Goal: Task Accomplishment & Management: Complete application form

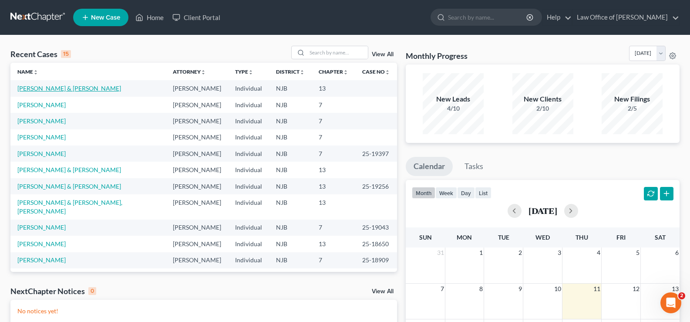
click at [59, 86] on link "[PERSON_NAME] & [PERSON_NAME]" at bounding box center [69, 87] width 104 height 7
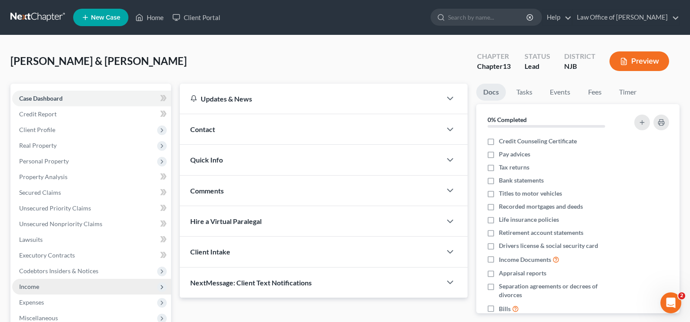
click at [25, 288] on span "Income" at bounding box center [29, 286] width 20 height 7
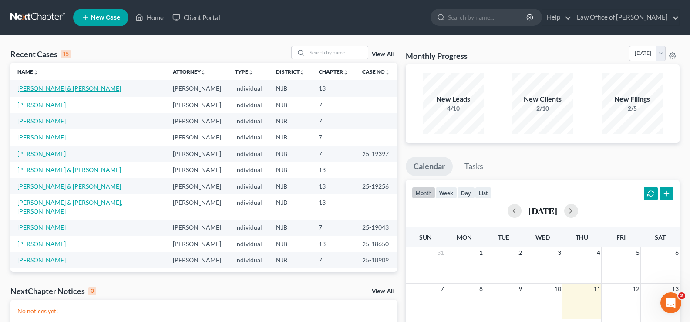
click at [41, 86] on link "[PERSON_NAME] & [PERSON_NAME]" at bounding box center [69, 87] width 104 height 7
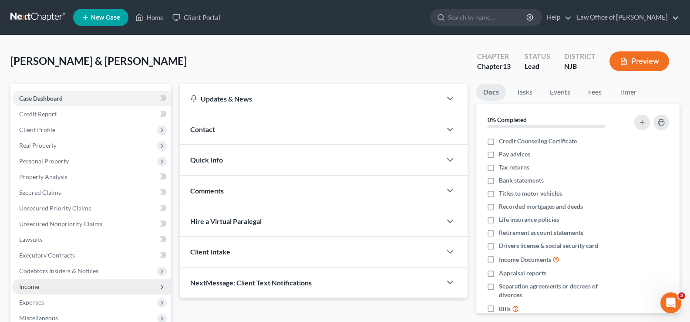
click at [28, 286] on span "Income" at bounding box center [29, 286] width 20 height 7
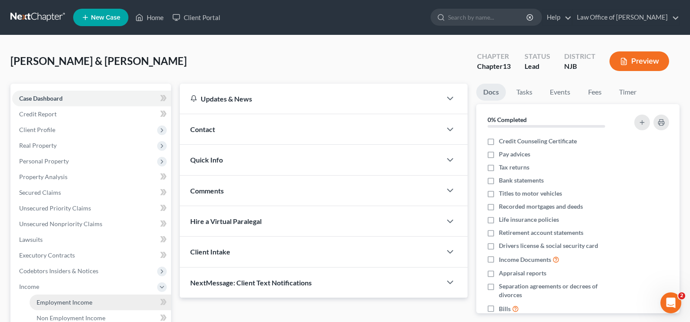
click at [57, 300] on span "Employment Income" at bounding box center [65, 301] width 56 height 7
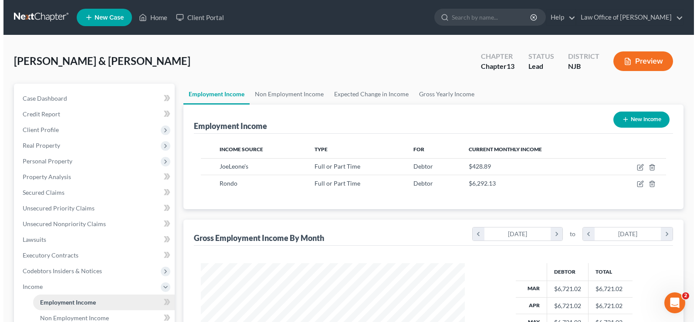
scroll to position [156, 281]
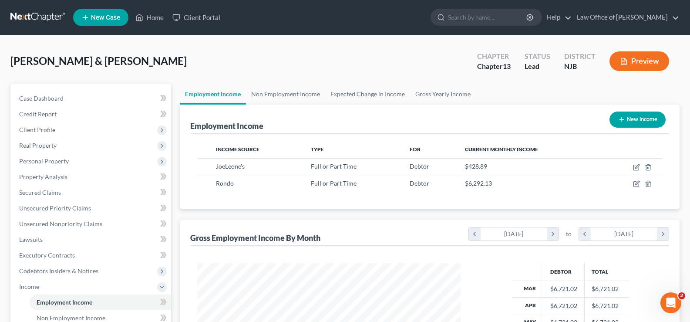
click at [636, 112] on button "New Income" at bounding box center [638, 120] width 56 height 16
select select "0"
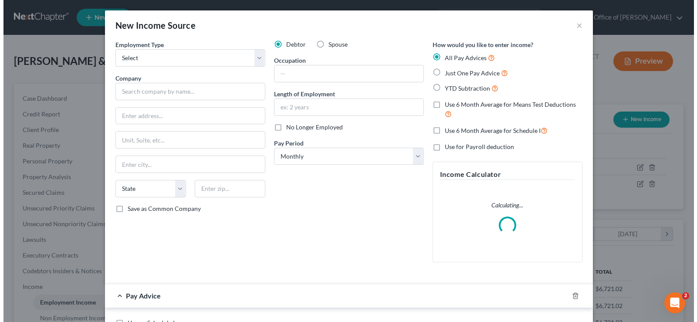
scroll to position [156, 284]
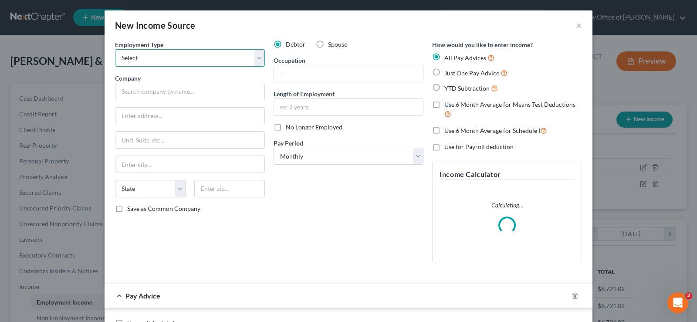
click at [156, 61] on select "Select Full or Part Time Employment Self Employment" at bounding box center [190, 57] width 150 height 17
select select "0"
click at [115, 49] on select "Select Full or Part Time Employment Self Employment" at bounding box center [190, 57] width 150 height 17
click at [328, 44] on label "Spouse" at bounding box center [337, 44] width 19 height 9
click at [331, 44] on input "Spouse" at bounding box center [334, 43] width 6 height 6
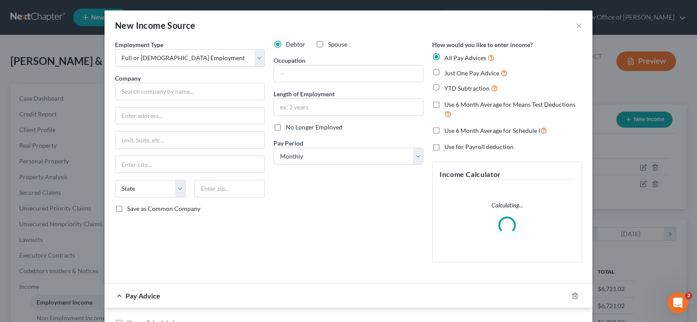
radio input "true"
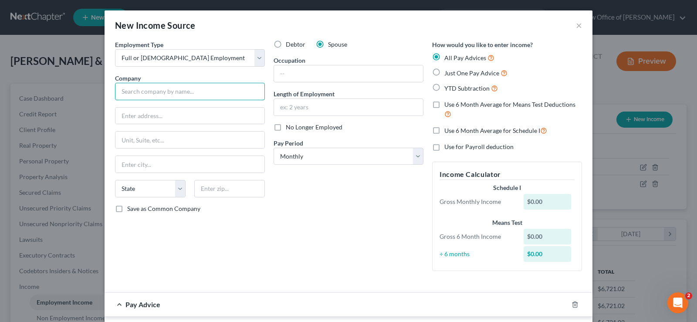
drag, startPoint x: 146, startPoint y: 90, endPoint x: 134, endPoint y: 104, distance: 18.5
click at [146, 89] on input "text" at bounding box center [190, 91] width 150 height 17
type input "Self employed housekeeper"
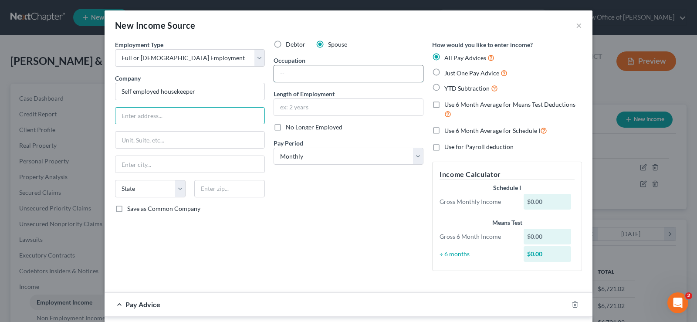
click at [280, 67] on input "text" at bounding box center [348, 73] width 149 height 17
type input "Housekeeper"
click at [307, 105] on input "text" at bounding box center [348, 107] width 149 height 17
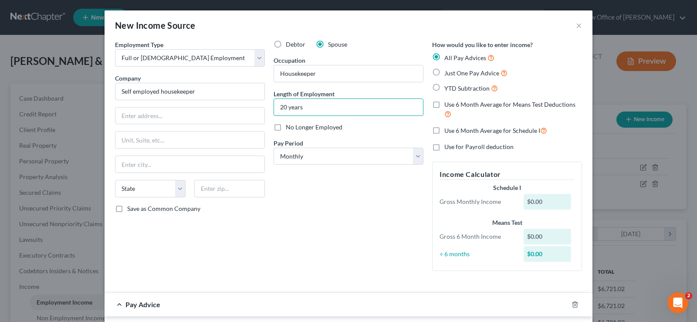
type input "20 years"
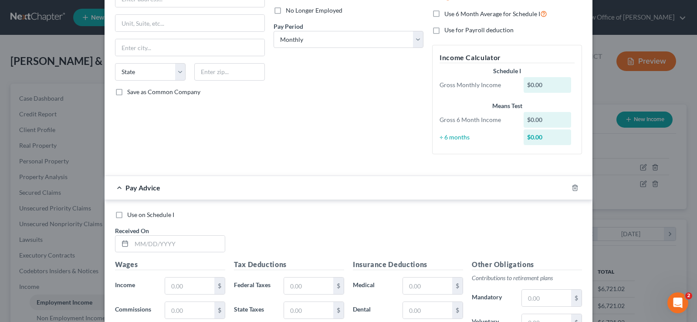
scroll to position [118, 0]
click at [127, 213] on label "Use on Schedule I" at bounding box center [150, 214] width 47 height 9
click at [131, 213] on input "Use on Schedule I" at bounding box center [134, 213] width 6 height 6
checkbox input "true"
click at [141, 242] on input "text" at bounding box center [178, 243] width 93 height 17
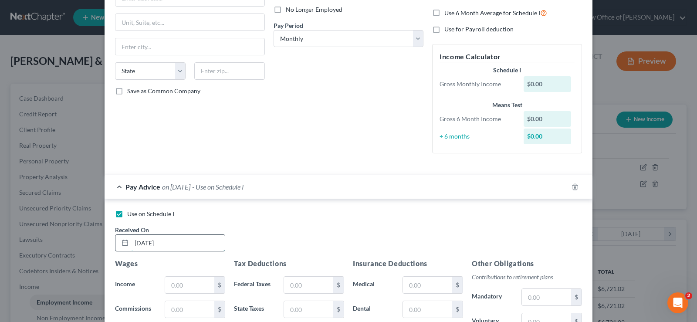
type input "03/30/2025"
type input "2,810"
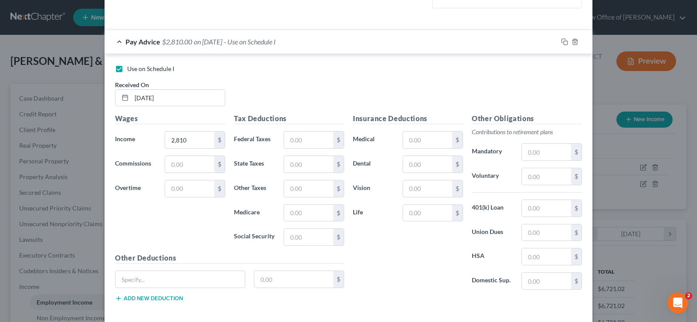
scroll to position [304, 0]
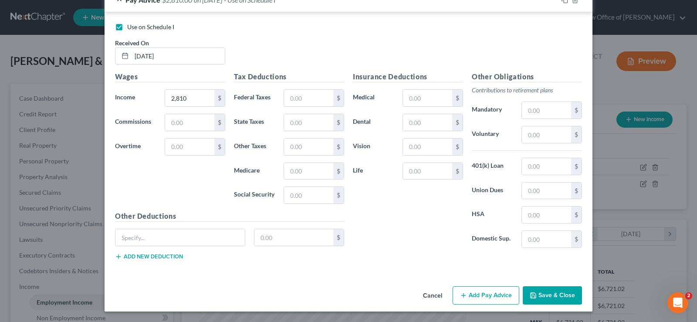
click at [476, 297] on button "Add Pay Advice" at bounding box center [486, 295] width 67 height 18
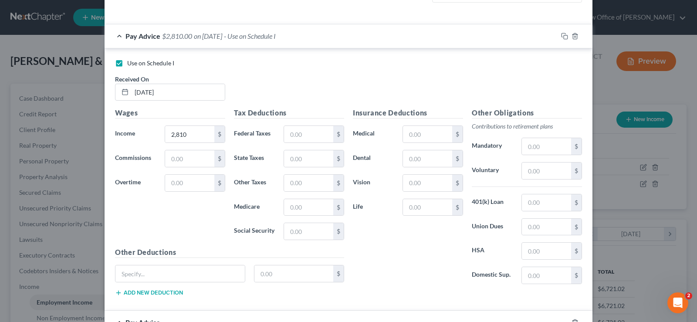
scroll to position [266, 0]
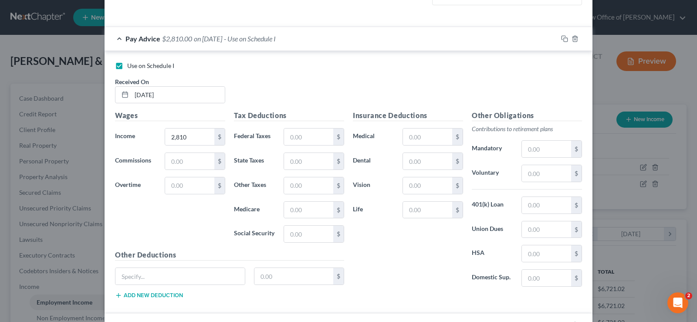
click at [127, 66] on label "Use on Schedule I" at bounding box center [150, 65] width 47 height 9
click at [131, 66] on input "Use on Schedule I" at bounding box center [134, 64] width 6 height 6
checkbox input "false"
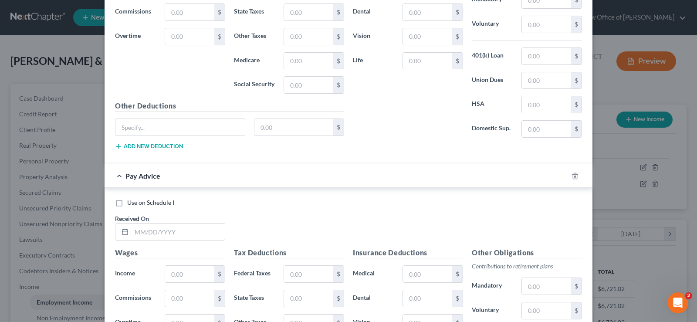
scroll to position [422, 0]
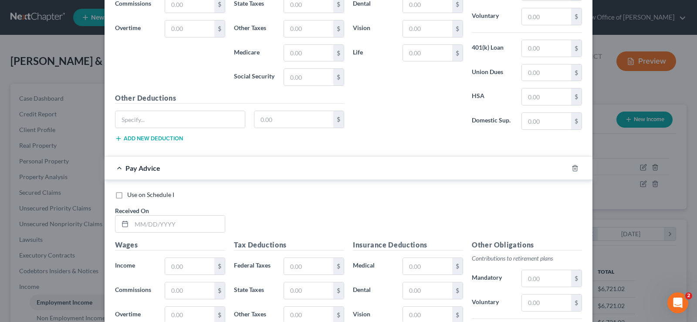
click at [127, 193] on label "Use on Schedule I" at bounding box center [150, 194] width 47 height 9
click at [131, 193] on input "Use on Schedule I" at bounding box center [134, 193] width 6 height 6
checkbox input "true"
click at [137, 220] on input "text" at bounding box center [178, 224] width 93 height 17
type input "04/30/2025"
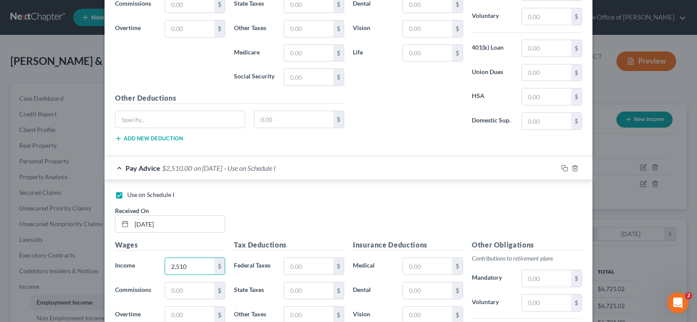
type input "2,510"
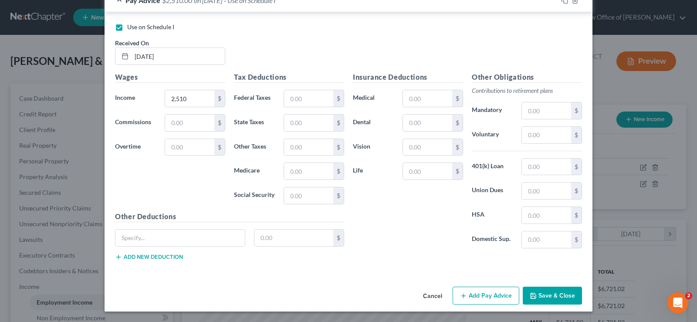
click at [480, 294] on button "Add Pay Advice" at bounding box center [486, 296] width 67 height 18
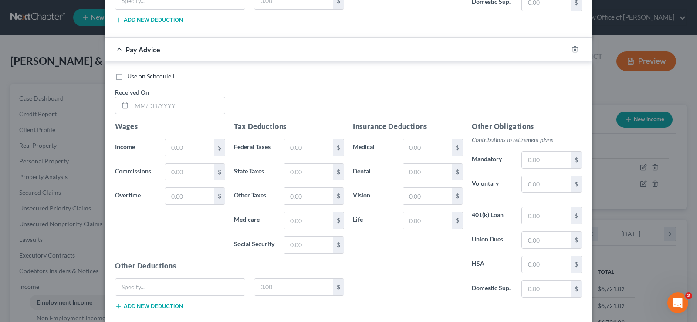
scroll to position [876, 0]
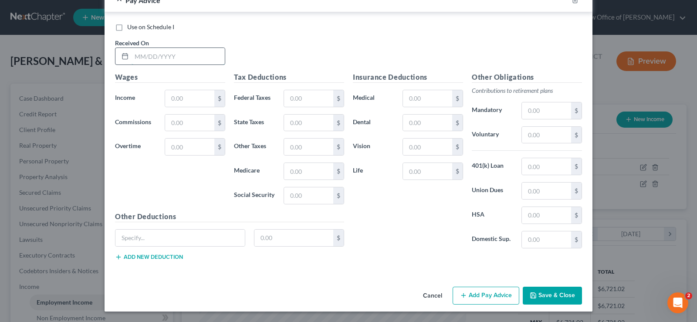
click at [144, 53] on input "text" at bounding box center [178, 56] width 93 height 17
type input "05/30/2025"
type input "3,615"
click at [466, 294] on button "Add Pay Advice" at bounding box center [486, 296] width 67 height 18
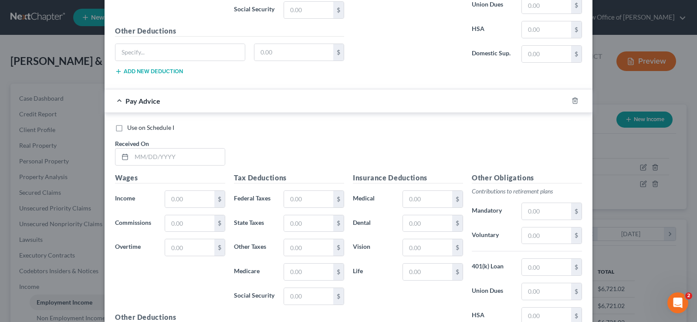
scroll to position [1089, 0]
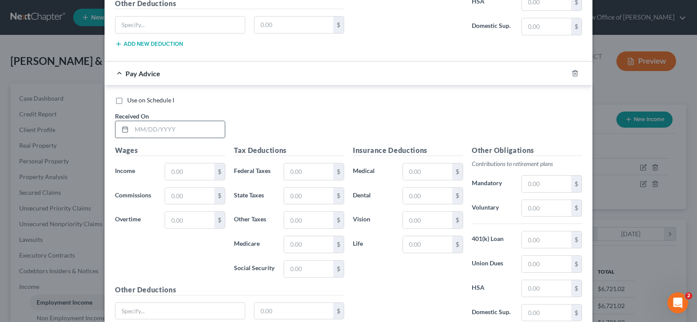
click at [158, 123] on input "text" at bounding box center [178, 129] width 93 height 17
type input "06/30/2025"
type input "2,910"
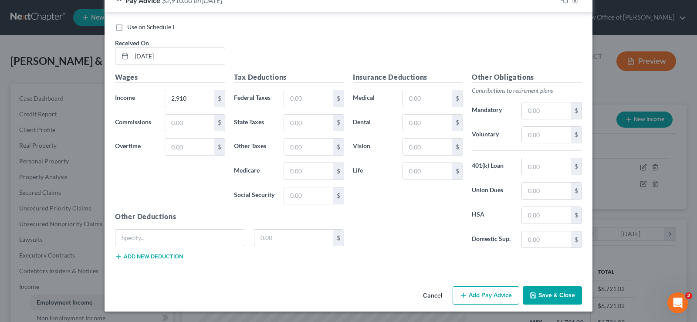
drag, startPoint x: 472, startPoint y: 296, endPoint x: 652, endPoint y: 281, distance: 181.0
click at [473, 296] on button "Add Pay Advice" at bounding box center [486, 295] width 67 height 18
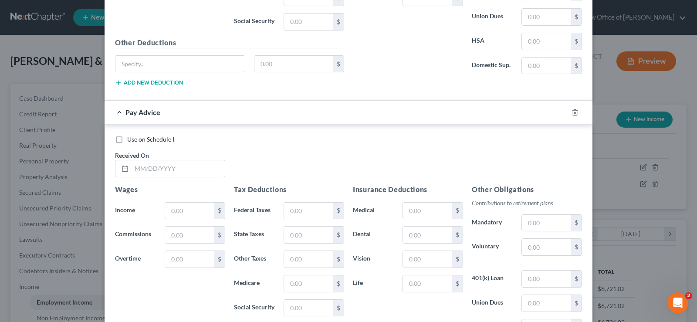
scroll to position [1344, 0]
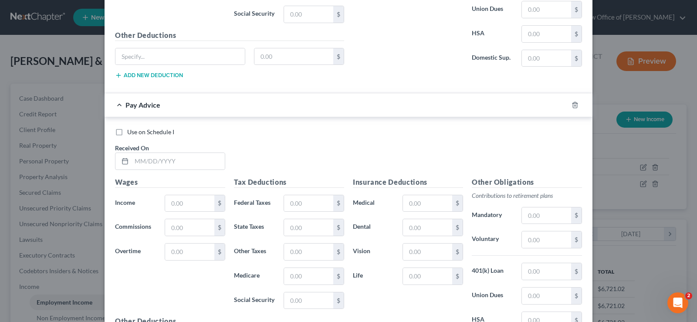
click at [127, 131] on label "Use on Schedule I" at bounding box center [150, 132] width 47 height 9
click at [131, 131] on input "Use on Schedule I" at bounding box center [134, 131] width 6 height 6
checkbox input "true"
checkbox input "false"
click at [185, 166] on input "text" at bounding box center [178, 161] width 93 height 17
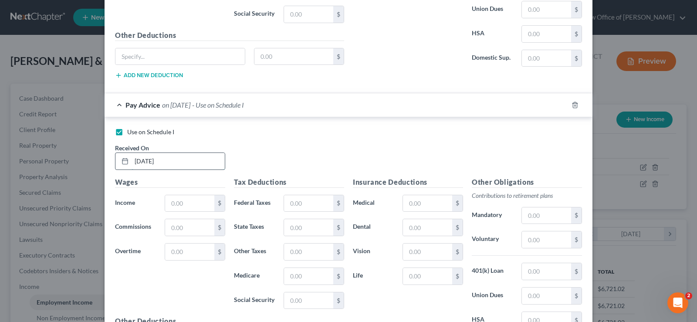
type input "07/30/2025"
type input "3,660"
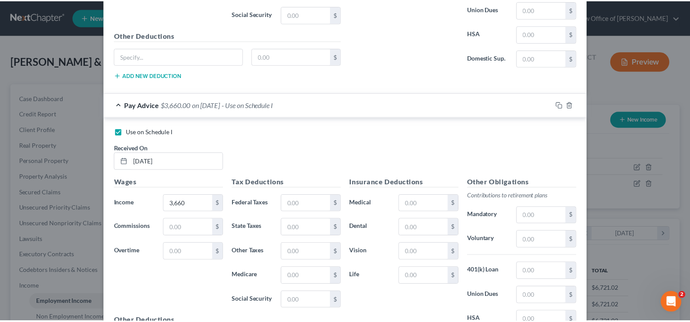
scroll to position [1449, 0]
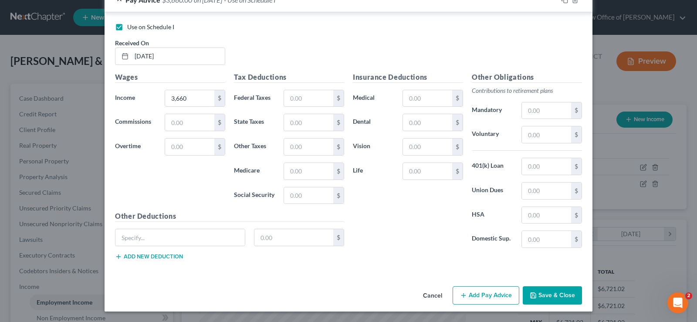
drag, startPoint x: 696, startPoint y: 252, endPoint x: 10, endPoint y: 15, distance: 724.8
click at [541, 297] on button "Save & Close" at bounding box center [552, 295] width 59 height 18
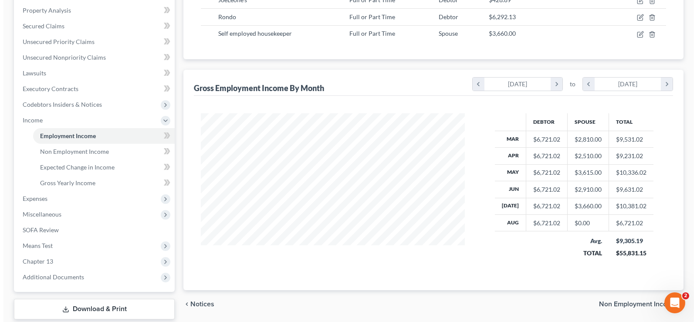
scroll to position [169, 0]
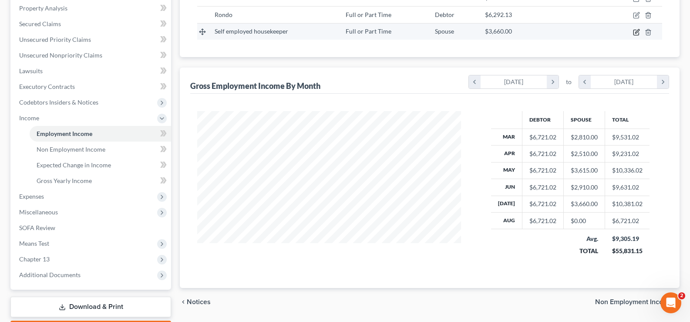
click at [638, 31] on icon "button" at bounding box center [636, 32] width 7 height 7
select select "0"
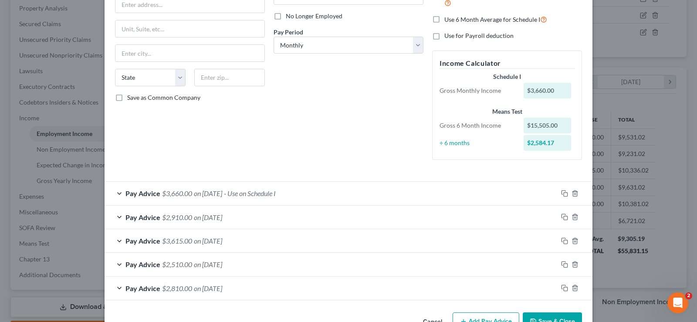
scroll to position [137, 0]
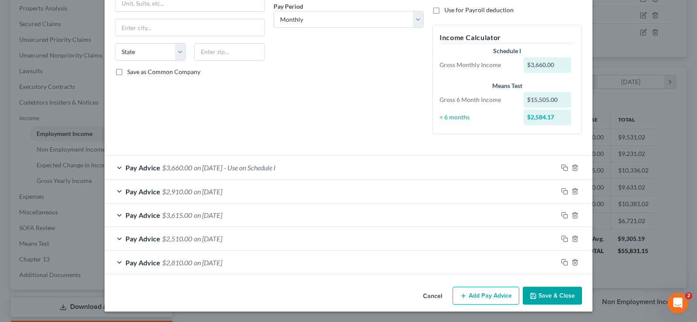
click at [472, 297] on button "Add Pay Advice" at bounding box center [486, 296] width 67 height 18
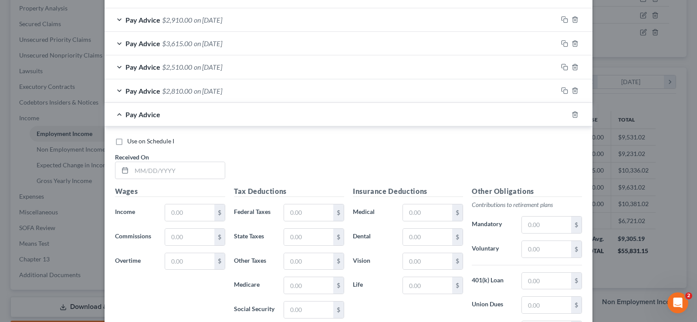
scroll to position [314, 0]
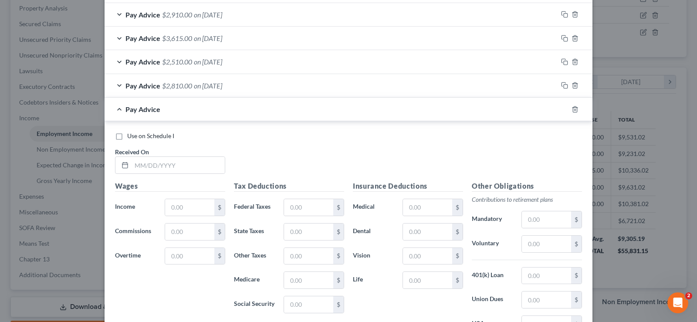
click at [127, 134] on label "Use on Schedule I" at bounding box center [150, 136] width 47 height 9
click at [131, 134] on input "Use on Schedule I" at bounding box center [134, 135] width 6 height 6
checkbox input "true"
click at [137, 163] on input "text" at bounding box center [178, 165] width 93 height 17
type input "08/30/2025"
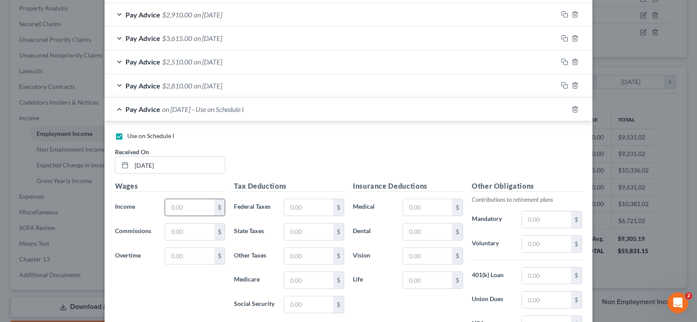
click at [168, 204] on input "text" at bounding box center [189, 207] width 49 height 17
type input "2,910.00"
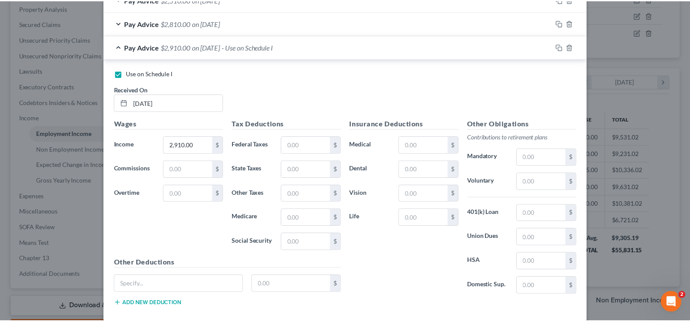
scroll to position [422, 0]
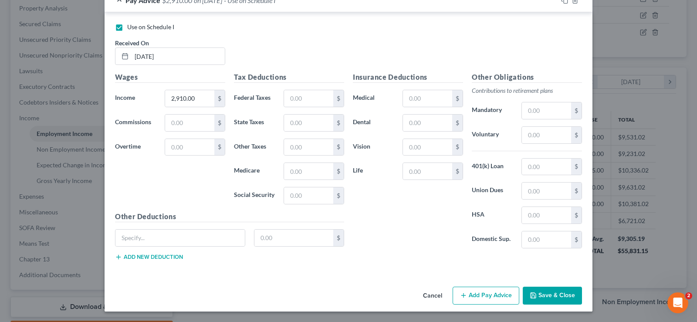
click at [537, 292] on button "Save & Close" at bounding box center [552, 296] width 59 height 18
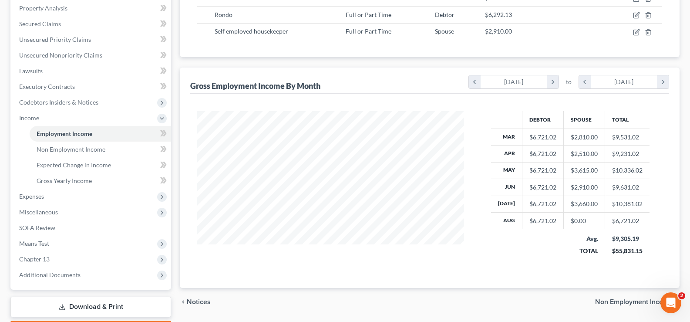
scroll to position [435409, 435284]
click at [35, 199] on span "Expenses" at bounding box center [91, 197] width 159 height 16
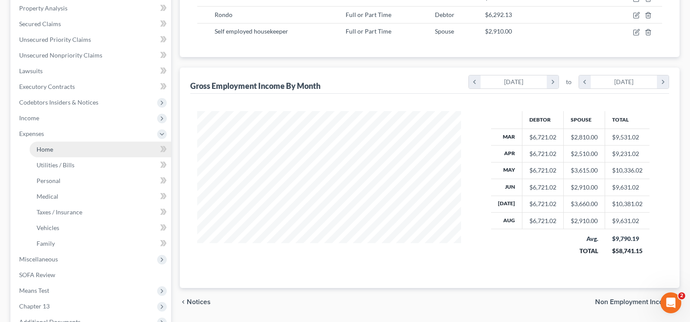
click at [43, 148] on span "Home" at bounding box center [45, 148] width 17 height 7
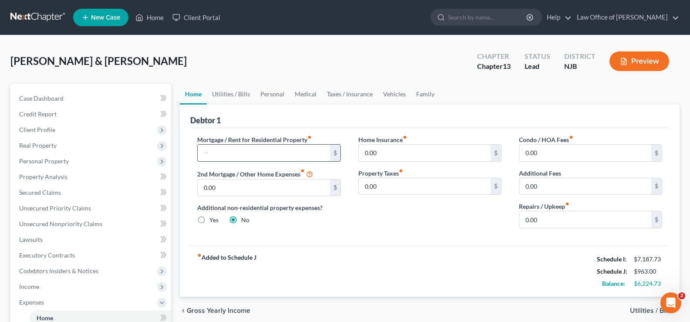
drag, startPoint x: 229, startPoint y: 155, endPoint x: 233, endPoint y: 147, distance: 9.7
click at [229, 155] on input "text" at bounding box center [264, 153] width 132 height 17
type input "240,824"
click at [550, 219] on input "0.00" at bounding box center [586, 219] width 132 height 17
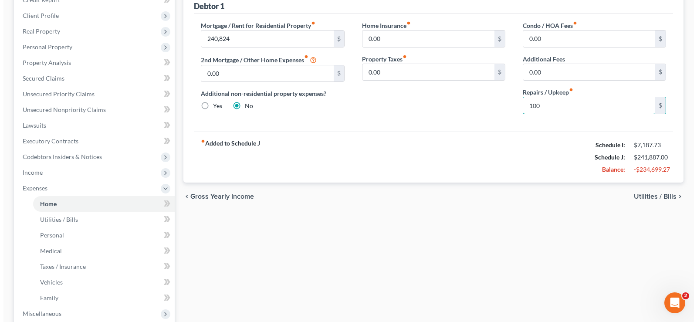
scroll to position [115, 0]
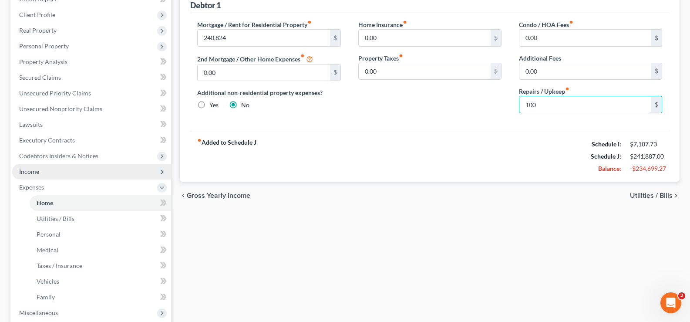
type input "100"
click at [29, 167] on span "Income" at bounding box center [91, 172] width 159 height 16
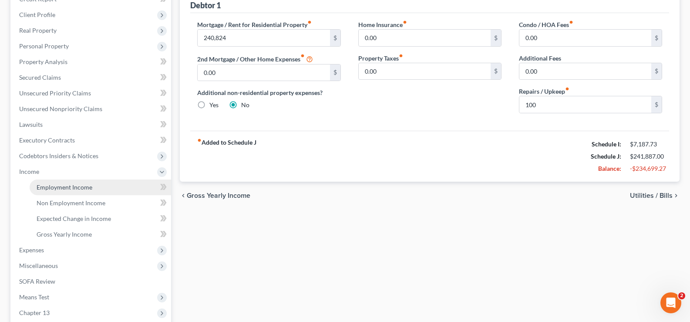
click at [81, 189] on span "Employment Income" at bounding box center [65, 186] width 56 height 7
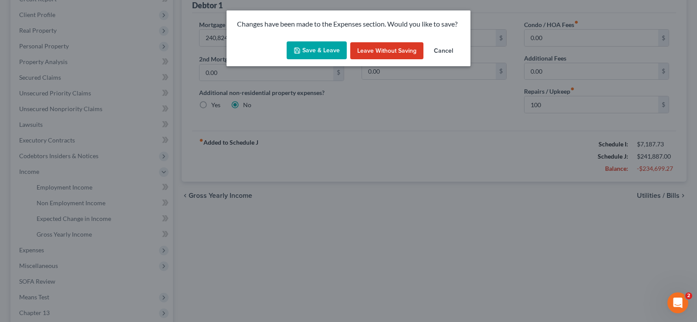
click at [309, 48] on button "Save & Leave" at bounding box center [317, 50] width 60 height 18
type input "240,824.00"
type input "100.00"
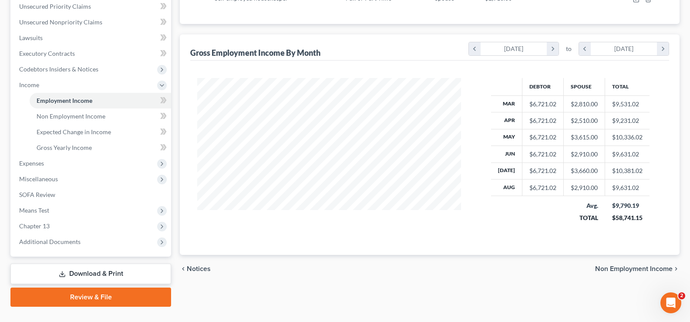
scroll to position [203, 0]
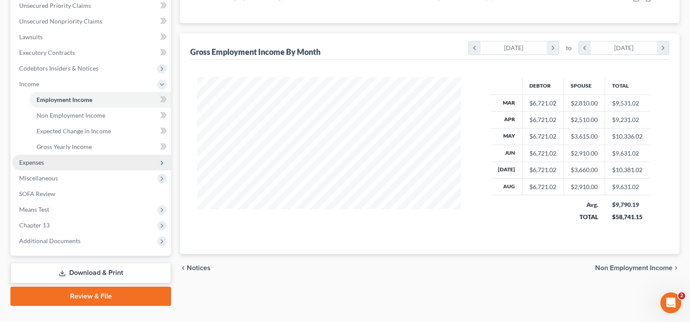
click at [31, 157] on span "Expenses" at bounding box center [91, 163] width 159 height 16
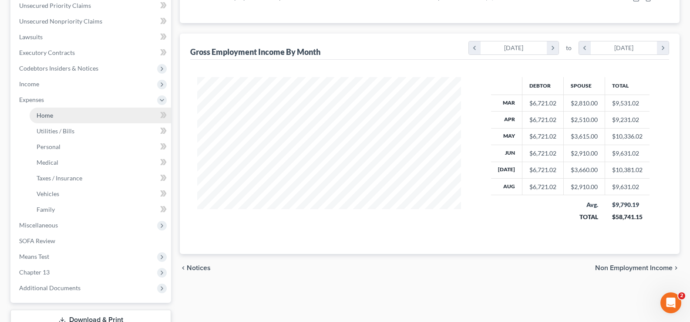
click at [40, 115] on span "Home" at bounding box center [45, 115] width 17 height 7
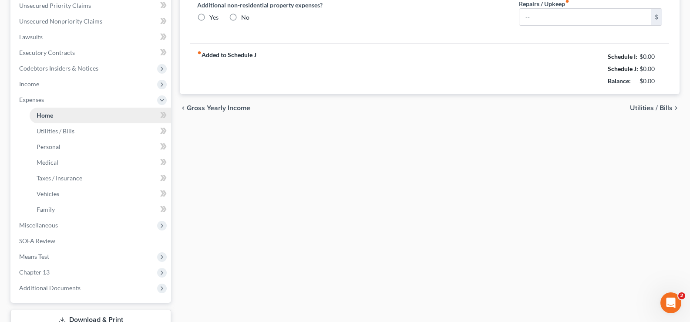
type input "240,824.00"
type input "0.00"
radio input "true"
type input "0.00"
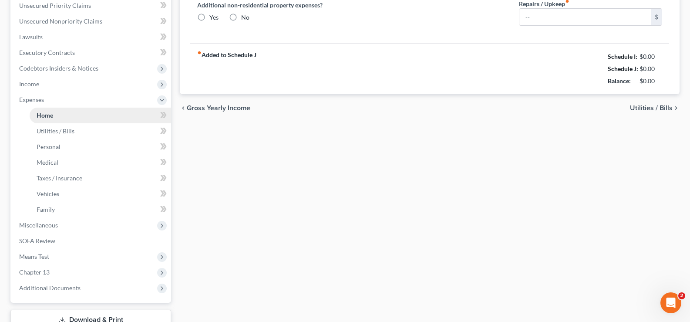
type input "0.00"
type input "100.00"
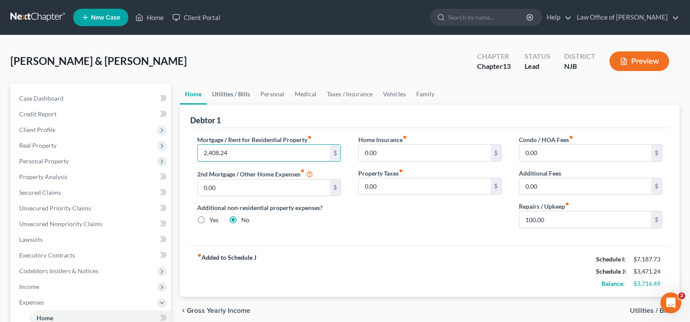
type input "2,408.24"
click at [224, 90] on link "Utilities / Bills" at bounding box center [231, 94] width 48 height 21
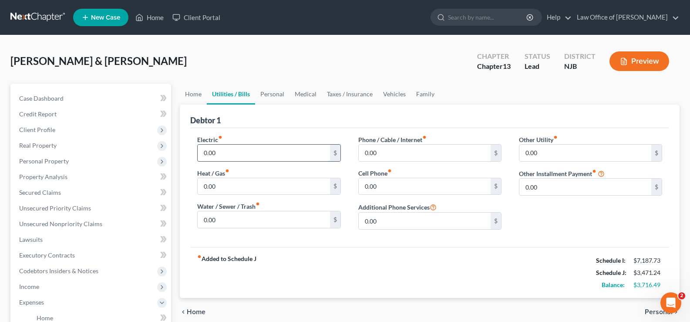
click at [216, 151] on input "0.00" at bounding box center [264, 153] width 132 height 17
type input "200"
click at [227, 220] on input "0.00" at bounding box center [264, 219] width 132 height 17
type input "100"
click at [222, 186] on input "0.00" at bounding box center [264, 186] width 132 height 17
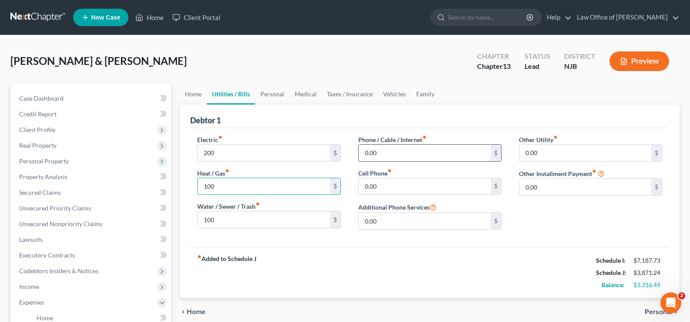
type input "100"
click at [391, 152] on input "0.00" at bounding box center [425, 153] width 132 height 17
type input "200"
click at [385, 186] on input "0.00" at bounding box center [425, 186] width 132 height 17
type input "200"
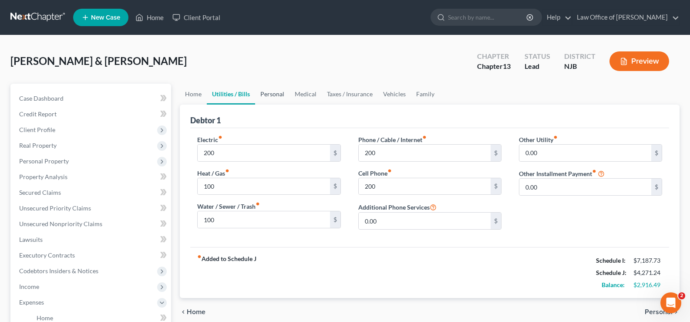
click at [281, 96] on link "Personal" at bounding box center [272, 94] width 34 height 21
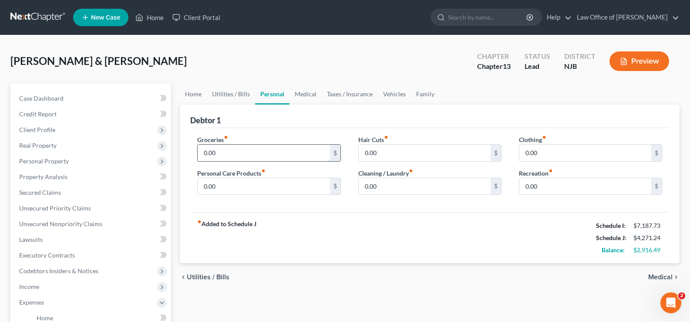
click at [219, 151] on input "0.00" at bounding box center [264, 153] width 132 height 17
type input "700"
click at [219, 184] on input "0.00" at bounding box center [264, 186] width 132 height 17
type input "50"
click at [376, 154] on input "0.00" at bounding box center [425, 153] width 132 height 17
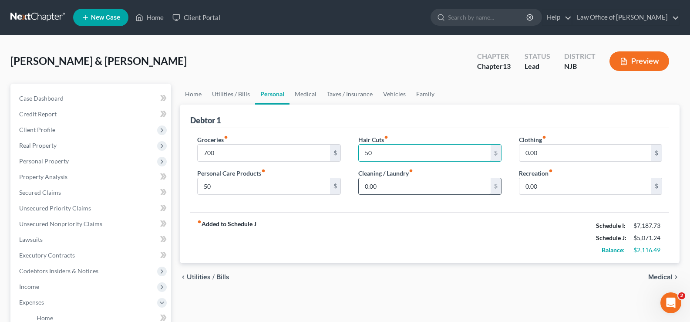
type input "50"
click at [395, 191] on input "0.00" at bounding box center [425, 186] width 132 height 17
type input "15"
click at [551, 148] on input "0.00" at bounding box center [586, 153] width 132 height 17
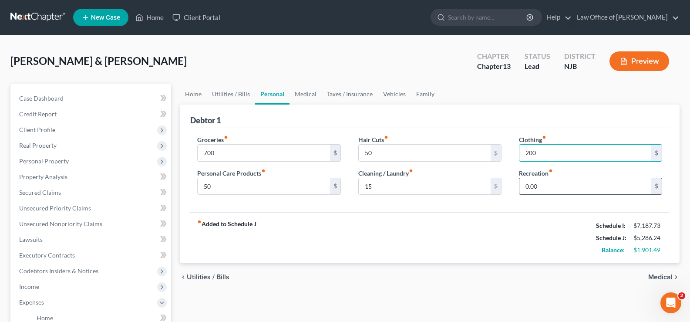
type input "200"
click at [549, 191] on input "0.00" at bounding box center [586, 186] width 132 height 17
type input "200"
click at [306, 95] on link "Medical" at bounding box center [306, 94] width 32 height 21
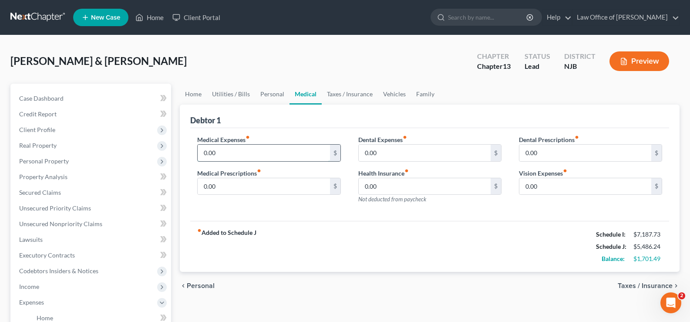
click at [239, 149] on input "0.00" at bounding box center [264, 153] width 132 height 17
type input "25"
click at [223, 182] on input "0.00" at bounding box center [264, 186] width 132 height 17
type input "50"
click at [383, 146] on input "0.00" at bounding box center [425, 153] width 132 height 17
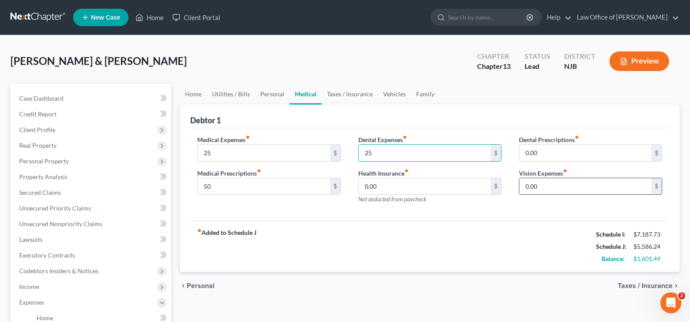
type input "25"
click at [544, 186] on input "0.00" at bounding box center [586, 186] width 132 height 17
type input "25"
click at [348, 95] on link "Taxes / Insurance" at bounding box center [350, 94] width 56 height 21
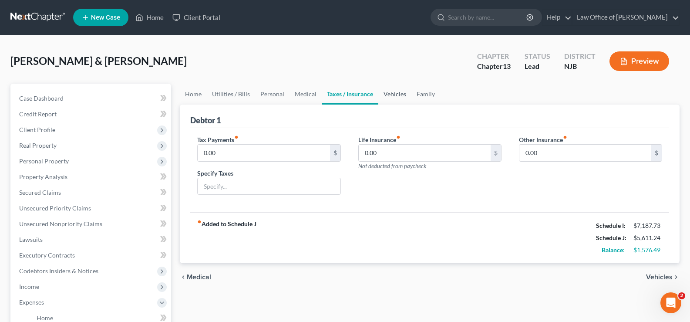
click at [398, 94] on link "Vehicles" at bounding box center [395, 94] width 33 height 21
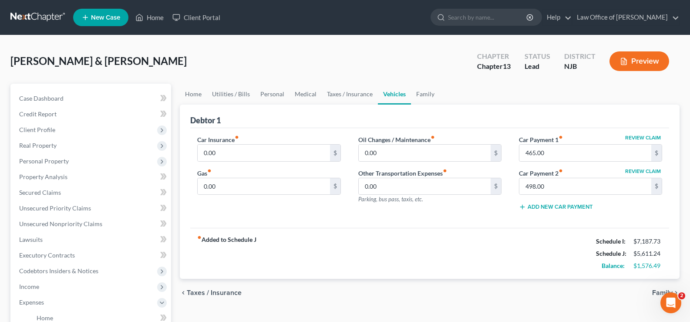
click at [238, 165] on div "Car Insurance fiber_manual_record 0.00 $ Gas fiber_manual_record 0.00 $" at bounding box center [269, 176] width 161 height 83
click at [240, 155] on input "0.00" at bounding box center [264, 153] width 132 height 17
type input "333"
click at [224, 185] on input "0.00" at bounding box center [264, 186] width 132 height 17
type input "450"
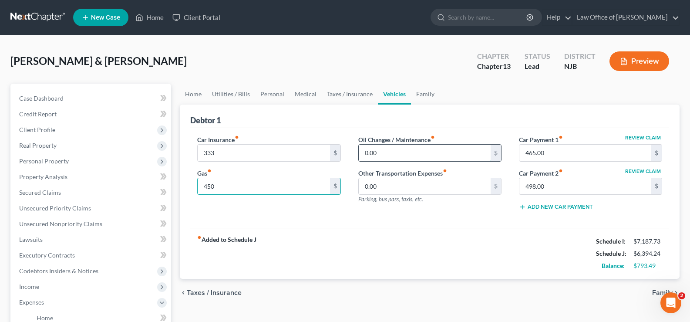
click at [379, 155] on input "0.00" at bounding box center [425, 153] width 132 height 17
type input "25"
click at [423, 92] on link "Family" at bounding box center [425, 94] width 29 height 21
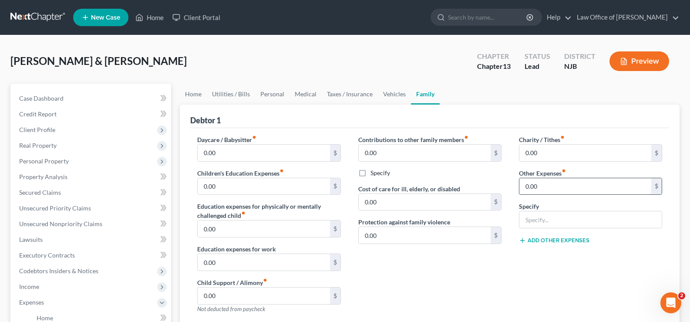
click at [552, 183] on input "0.00" at bounding box center [586, 186] width 132 height 17
type input "125"
click at [532, 225] on input "text" at bounding box center [591, 219] width 142 height 17
type input "V"
type input "Pet Food and Vet expenses"
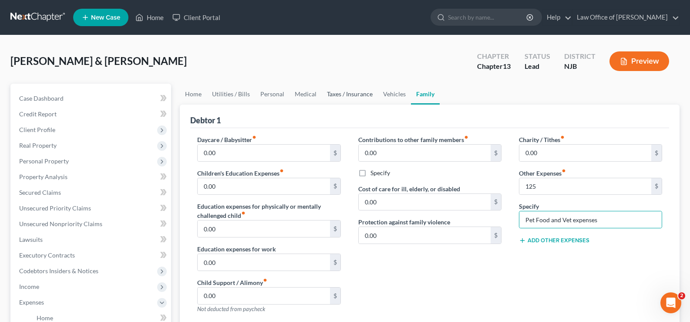
click at [344, 91] on link "Taxes / Insurance" at bounding box center [350, 94] width 56 height 21
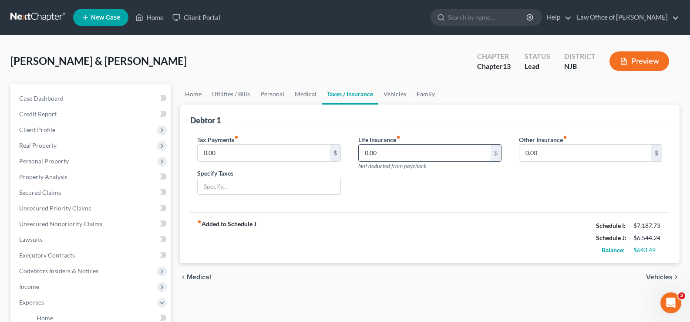
click at [389, 154] on input "0.00" at bounding box center [425, 153] width 132 height 17
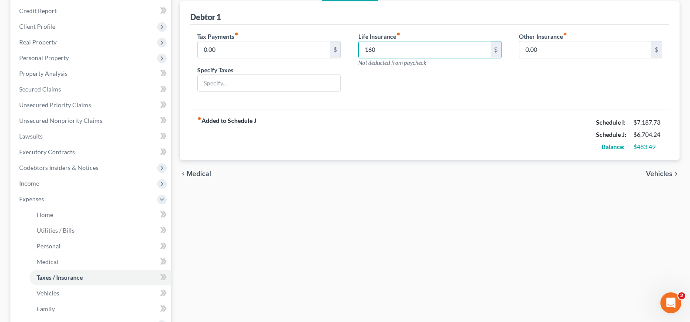
scroll to position [23, 0]
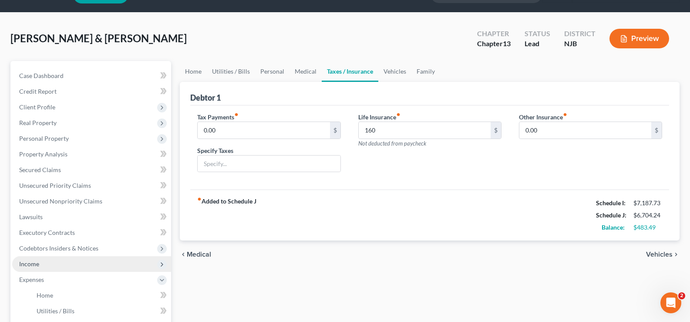
click at [49, 264] on span "Income" at bounding box center [91, 264] width 159 height 16
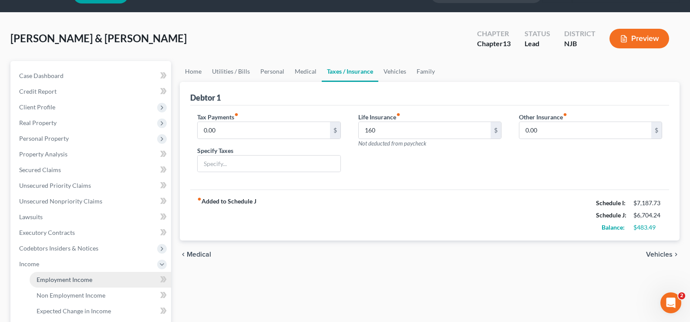
click at [67, 279] on span "Employment Income" at bounding box center [65, 279] width 56 height 7
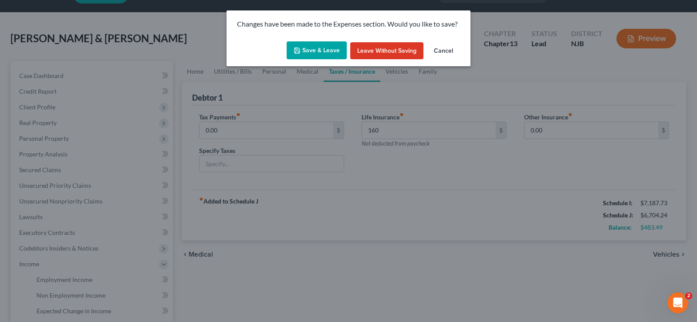
click at [325, 45] on button "Save & Leave" at bounding box center [317, 50] width 60 height 18
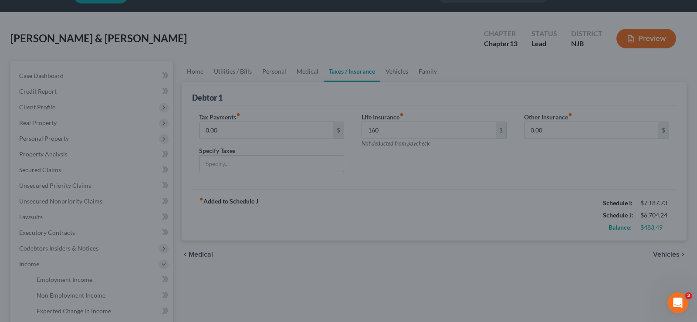
type input "160.00"
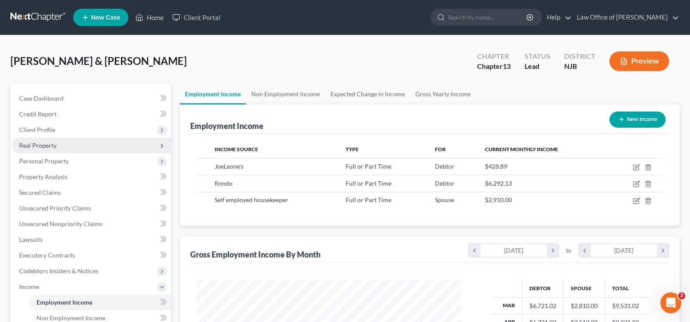
click at [40, 142] on span "Real Property" at bounding box center [37, 145] width 37 height 7
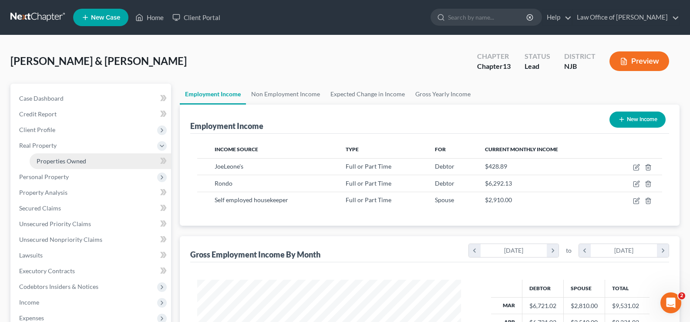
click at [68, 158] on span "Properties Owned" at bounding box center [62, 160] width 50 height 7
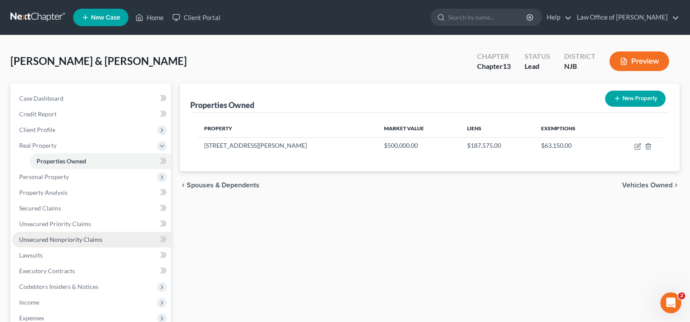
click at [50, 238] on span "Unsecured Nonpriority Claims" at bounding box center [60, 239] width 83 height 7
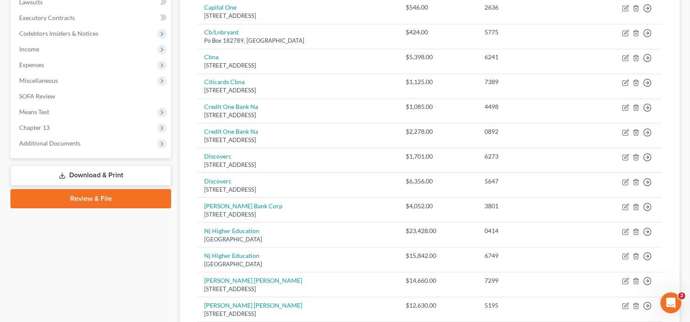
scroll to position [236, 0]
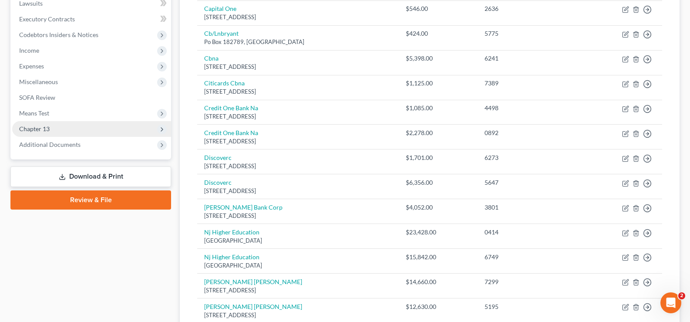
click at [42, 126] on span "Chapter 13" at bounding box center [34, 128] width 30 height 7
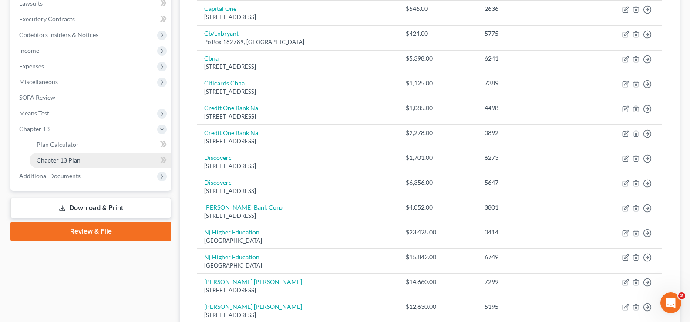
click at [53, 161] on span "Chapter 13 Plan" at bounding box center [59, 159] width 44 height 7
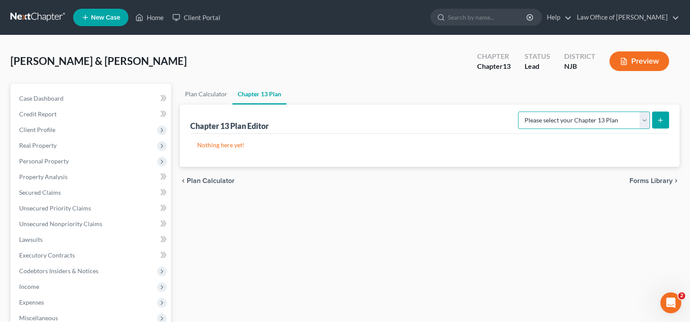
click at [614, 119] on select "Please select your Chapter 13 Plan District of New Jersey - Effective 11/14/202…" at bounding box center [584, 120] width 132 height 17
select select "0"
click at [518, 112] on select "Please select your Chapter 13 Plan District of New Jersey - Effective 11/14/202…" at bounding box center [584, 120] width 132 height 17
click at [664, 114] on button "submit" at bounding box center [660, 120] width 17 height 17
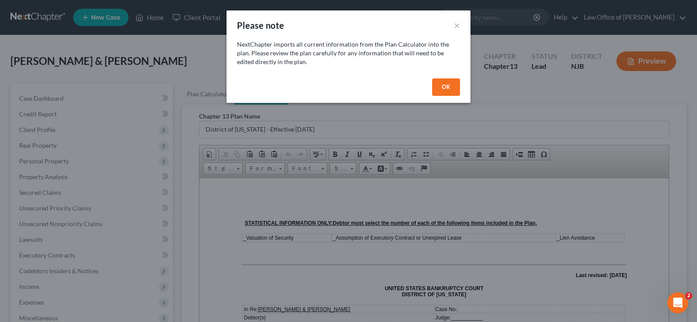
click at [449, 84] on button "OK" at bounding box center [446, 86] width 28 height 17
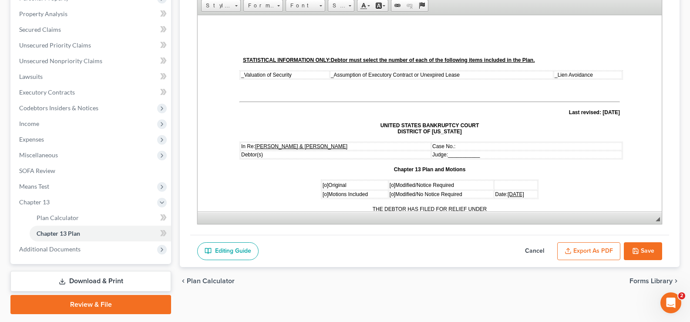
scroll to position [163, 0]
click at [323, 186] on span "[o]" at bounding box center [326, 184] width 6 height 6
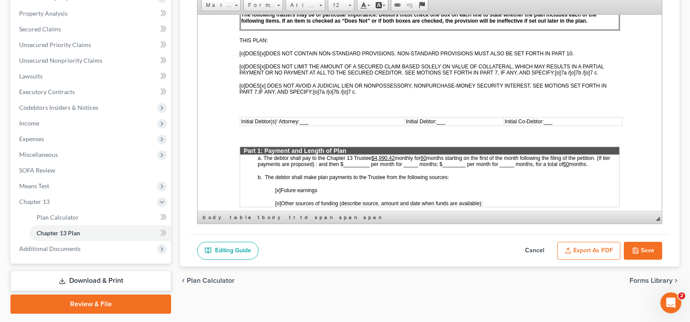
scroll to position [307, 0]
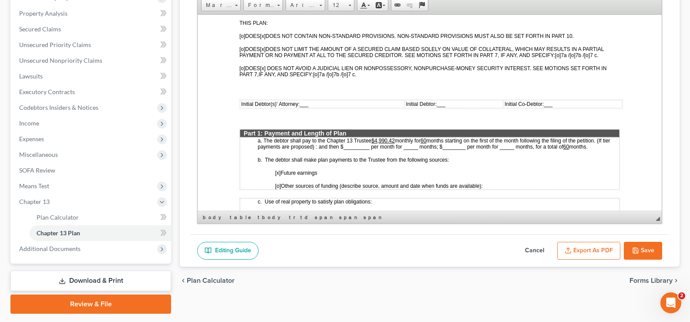
click at [306, 106] on span "___" at bounding box center [304, 104] width 9 height 6
click at [450, 102] on span "Initial Debtor: ___" at bounding box center [443, 104] width 40 height 6
click at [561, 102] on span "Initial Co-Debtor: ___" at bounding box center [547, 104] width 48 height 6
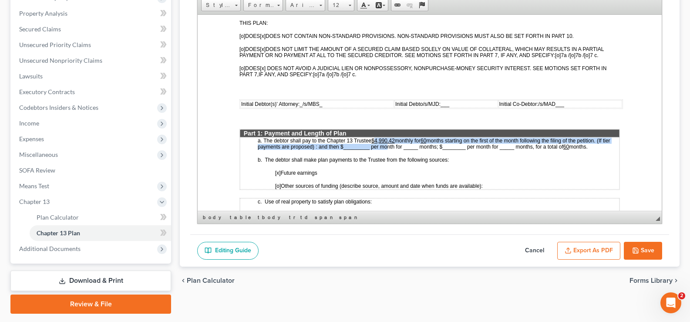
drag, startPoint x: 375, startPoint y: 139, endPoint x: 391, endPoint y: 143, distance: 16.7
click at [391, 143] on p "a. The debtor shall pay to the Chapter 13 Trustee $4,990.42 monthly for 60 mont…" at bounding box center [439, 143] width 362 height 12
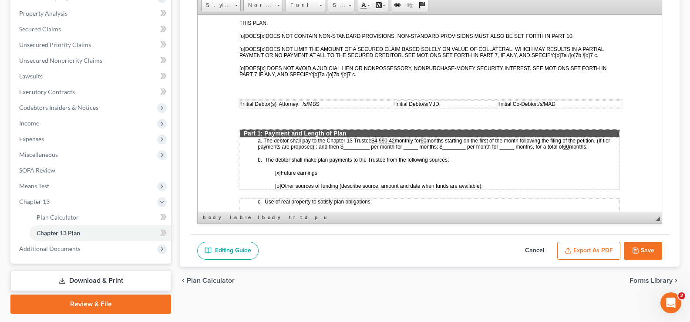
click at [480, 158] on p "b. The debtor shall make plan payments to the Trustee from the following source…" at bounding box center [439, 159] width 362 height 6
click at [375, 139] on u "$4,990.42" at bounding box center [383, 140] width 23 height 6
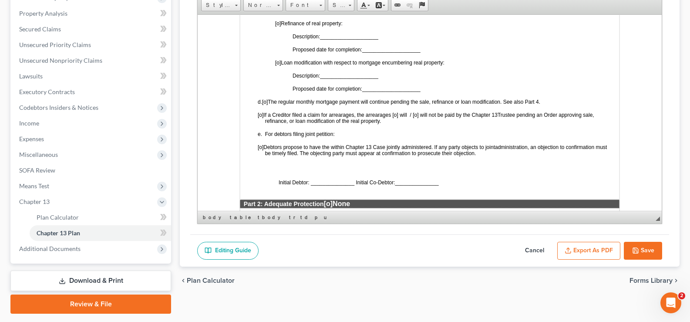
scroll to position [585, 0]
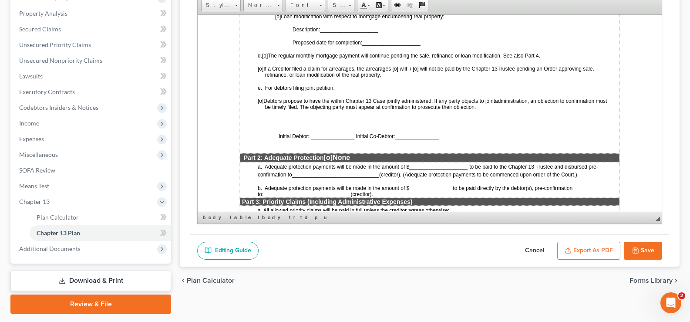
click at [311, 135] on span "Initial Debtor: _______________ Initial Co-Debtor:" at bounding box center [337, 136] width 117 height 6
click at [412, 134] on span "Initial Debtor: /s/MJD_______________ Initial Co-Debtor:" at bounding box center [345, 136] width 133 height 6
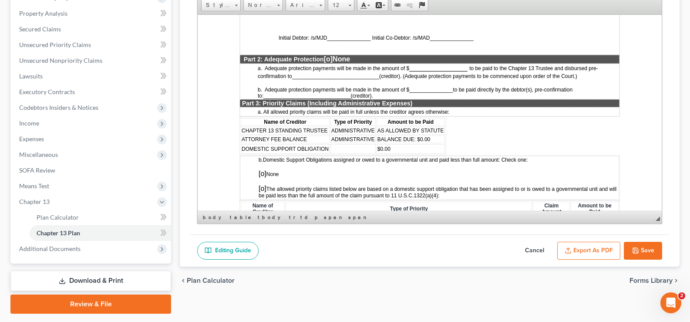
scroll to position [713, 0]
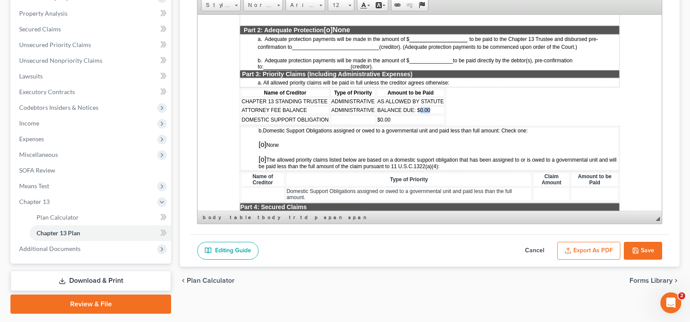
drag, startPoint x: 419, startPoint y: 107, endPoint x: 437, endPoint y: 108, distance: 17.9
click at [437, 108] on td "BALANCE DUE: $0.00" at bounding box center [411, 110] width 68 height 8
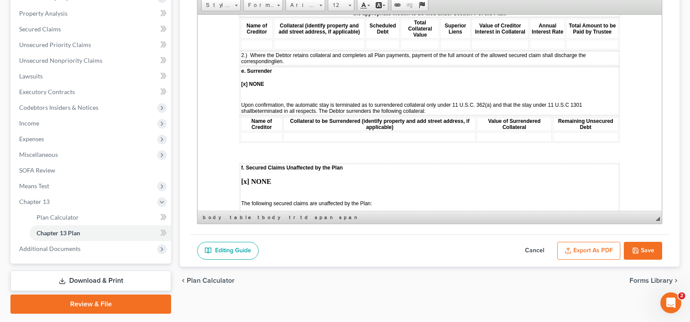
scroll to position [1293, 0]
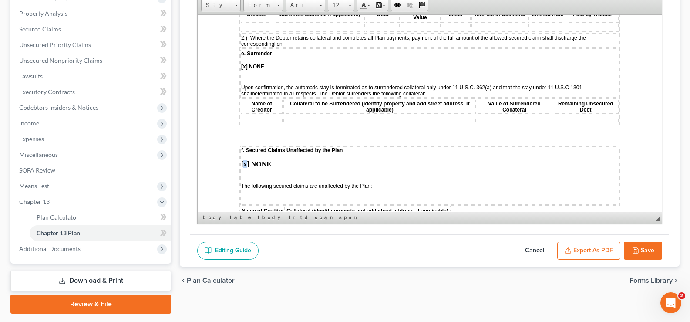
click at [247, 167] on strong "[x] NONE" at bounding box center [256, 163] width 30 height 7
click at [388, 193] on td "f. Secured Claims Unaffected by the Plan [] NONE The following secured claims a…" at bounding box center [429, 175] width 379 height 58
click at [639, 249] on icon "button" at bounding box center [635, 250] width 7 height 7
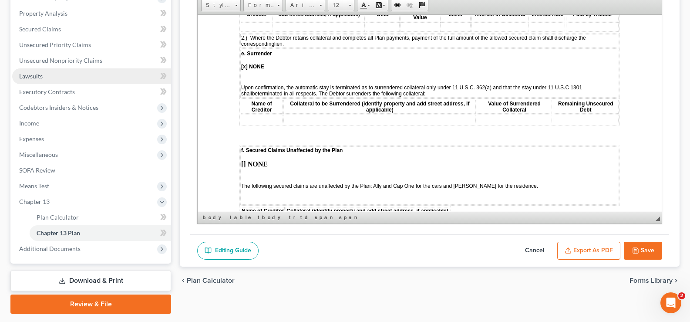
select select "0"
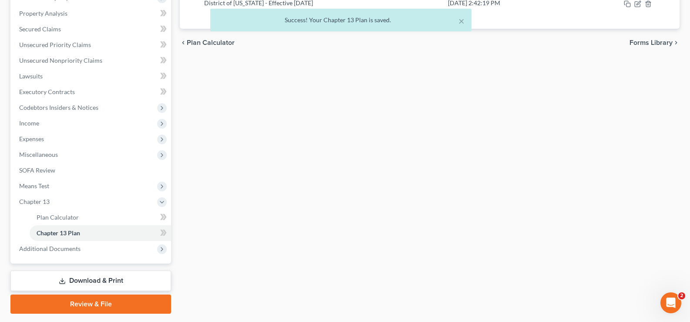
click at [44, 30] on div "× Success! Your Chapter 13 Plan is saved." at bounding box center [341, 22] width 690 height 27
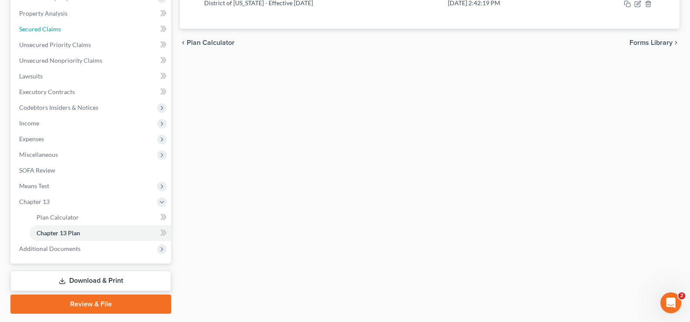
click at [44, 30] on span "Secured Claims" at bounding box center [40, 28] width 42 height 7
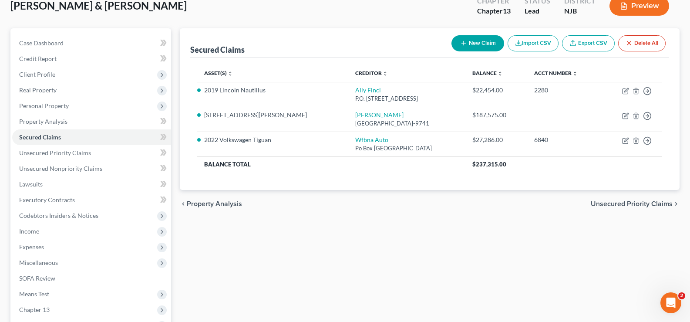
scroll to position [71, 0]
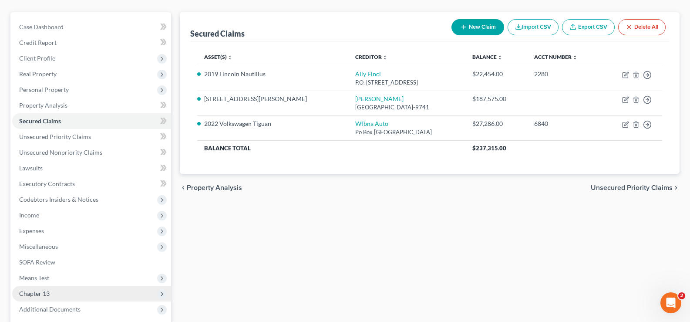
click at [42, 296] on span "Chapter 13" at bounding box center [34, 293] width 30 height 7
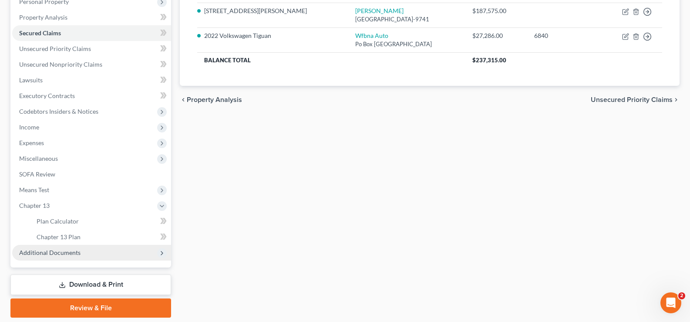
scroll to position [161, 0]
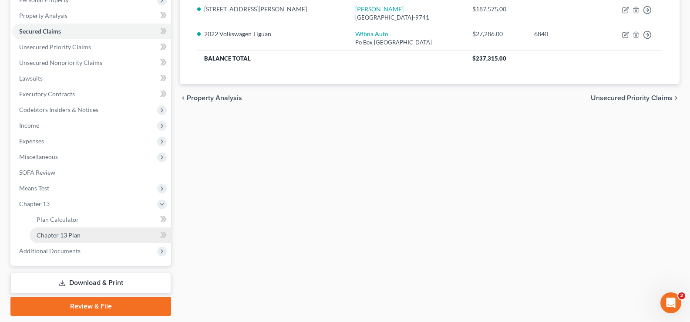
click at [53, 232] on span "Chapter 13 Plan" at bounding box center [59, 234] width 44 height 7
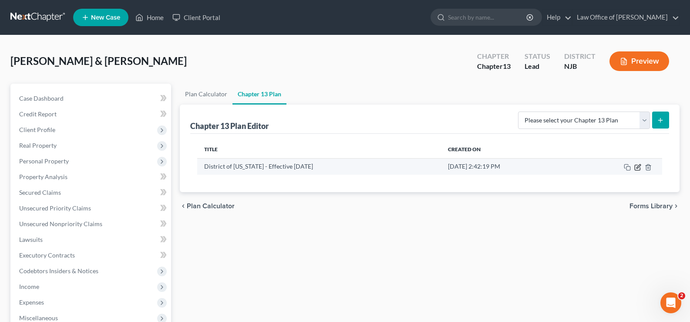
click at [640, 164] on icon "button" at bounding box center [639, 166] width 4 height 4
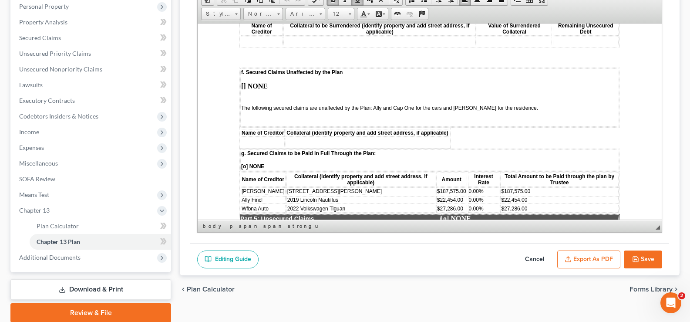
scroll to position [1409, 0]
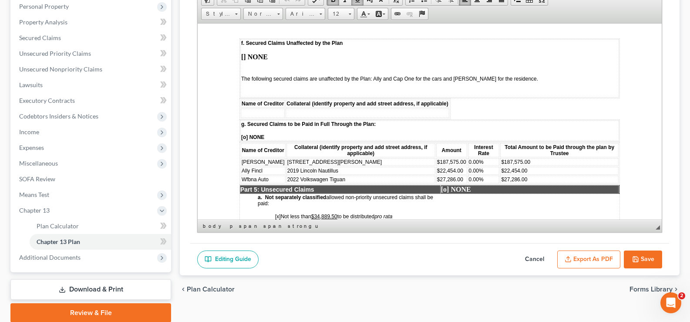
click at [392, 81] on span "The following secured claims are unaffected by the Plan: Ally and Cap One for t…" at bounding box center [389, 78] width 297 height 6
click at [243, 140] on span "[o] NONE" at bounding box center [252, 137] width 23 height 6
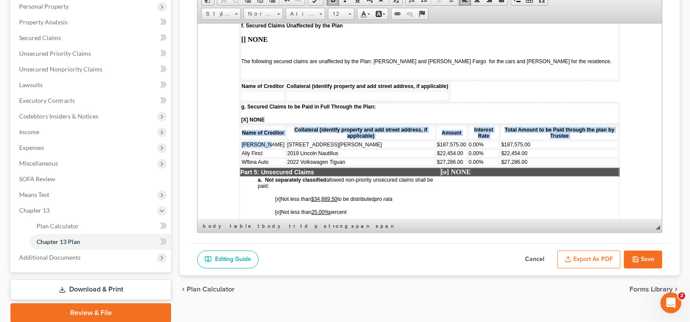
drag, startPoint x: 266, startPoint y: 149, endPoint x: 230, endPoint y: 156, distance: 36.6
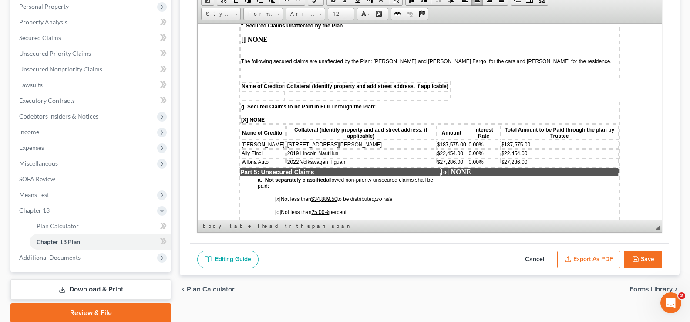
click at [280, 148] on td "Mr. Cooper" at bounding box center [263, 144] width 45 height 8
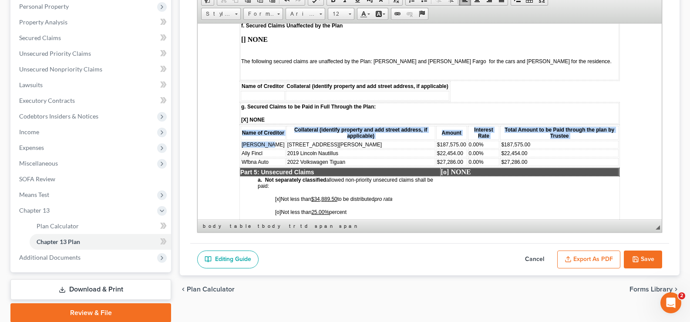
drag, startPoint x: 272, startPoint y: 148, endPoint x: 236, endPoint y: 157, distance: 37.7
drag, startPoint x: 301, startPoint y: 133, endPoint x: 291, endPoint y: 139, distance: 11.9
click at [300, 133] on span "Collateral (identify property and add street address, if applicable)" at bounding box center [360, 132] width 133 height 12
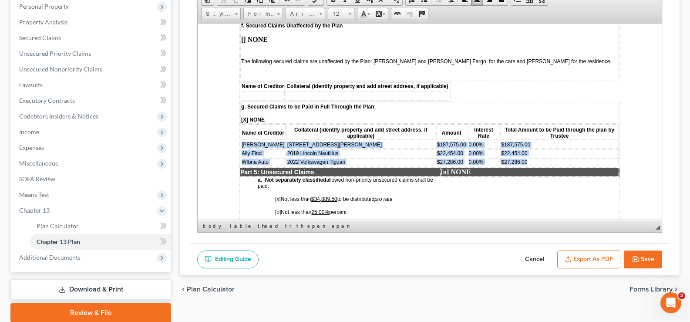
drag, startPoint x: 241, startPoint y: 151, endPoint x: 534, endPoint y: 166, distance: 293.5
click at [530, 166] on tbody "Mr. Cooper 132 Walter Road $187,575.00 0.00% $187,575.00 Ally Fincl 2019 Lincol…" at bounding box center [430, 152] width 378 height 25
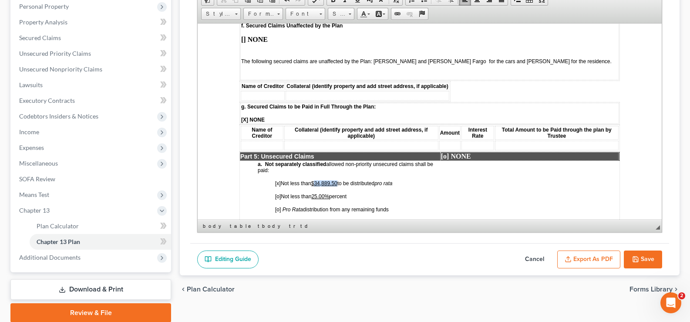
drag, startPoint x: 316, startPoint y: 186, endPoint x: 339, endPoint y: 186, distance: 23.1
click at [338, 186] on u "$34,889.50" at bounding box center [324, 183] width 26 height 6
drag, startPoint x: 315, startPoint y: 200, endPoint x: 331, endPoint y: 202, distance: 16.2
click at [329, 199] on u "25.00%" at bounding box center [320, 196] width 18 height 6
drag, startPoint x: 315, startPoint y: 187, endPoint x: 331, endPoint y: 188, distance: 16.1
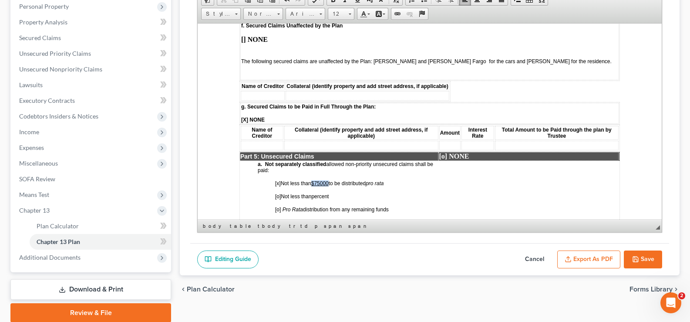
click at [329, 186] on u "$75000" at bounding box center [319, 183] width 17 height 6
drag, startPoint x: 281, startPoint y: 201, endPoint x: 277, endPoint y: 205, distance: 5.6
click at [277, 199] on span "[o] Not less than percent" at bounding box center [302, 196] width 54 height 6
drag, startPoint x: 860, startPoint y: 154, endPoint x: 659, endPoint y: 141, distance: 201.2
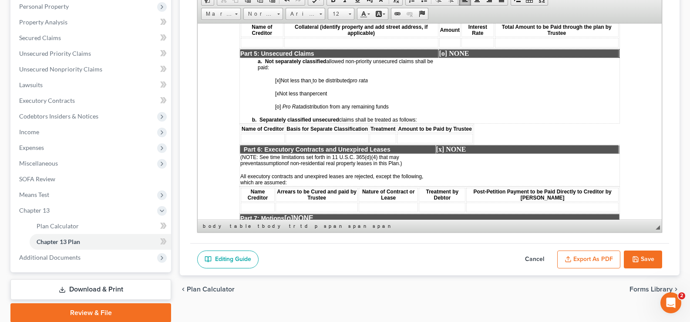
scroll to position [1522, 0]
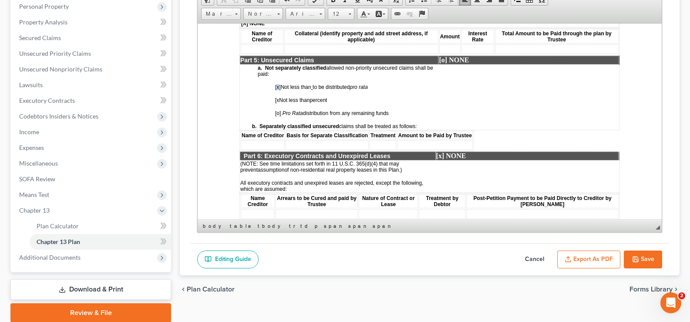
click at [277, 90] on span "[x]" at bounding box center [278, 87] width 6 height 6
click at [274, 104] on td "a. Not separately classified allowed non-priority unsecured claims shall be pai…" at bounding box center [339, 96] width 199 height 65
click at [277, 116] on span "[o]" at bounding box center [278, 113] width 6 height 6
click at [257, 149] on td at bounding box center [263, 145] width 44 height 10
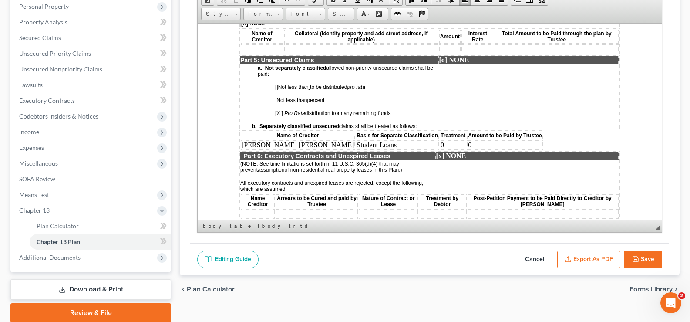
click at [277, 147] on td "Sallie Mae" at bounding box center [298, 145] width 114 height 10
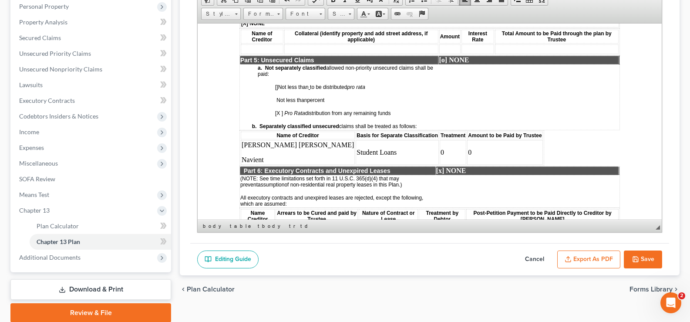
click at [356, 164] on td "Student Loans" at bounding box center [397, 152] width 83 height 24
click at [356, 158] on td "Student Loans" at bounding box center [397, 152] width 83 height 24
click at [356, 164] on td "Student Loans" at bounding box center [397, 152] width 83 height 24
click at [356, 149] on td at bounding box center [397, 152] width 83 height 24
click at [273, 146] on td "Sallie Mae Navient" at bounding box center [298, 152] width 114 height 24
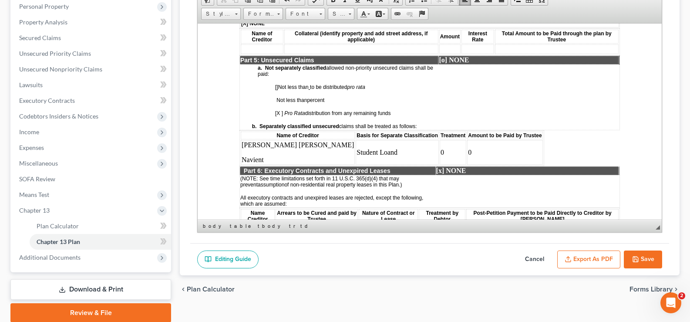
click at [267, 163] on p "Navient" at bounding box center [298, 159] width 112 height 8
click at [440, 164] on td "0" at bounding box center [453, 152] width 27 height 24
click at [356, 155] on td "Student Loand" at bounding box center [397, 152] width 83 height 24
click at [269, 163] on p "Navient" at bounding box center [298, 159] width 112 height 8
click at [356, 162] on td "Student Loan" at bounding box center [397, 152] width 83 height 24
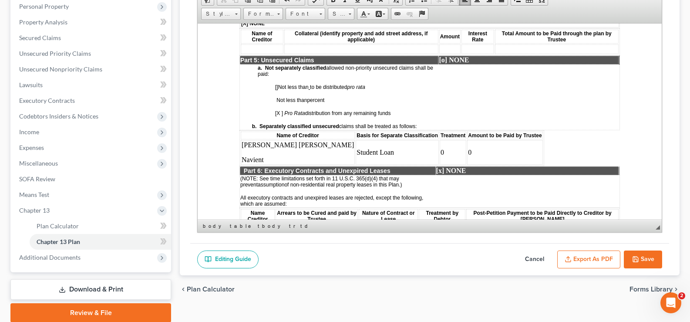
click at [356, 155] on td "Student Loan" at bounding box center [397, 152] width 83 height 24
click at [440, 159] on td "0" at bounding box center [453, 152] width 27 height 24
click at [440, 156] on td "0" at bounding box center [453, 152] width 27 height 24
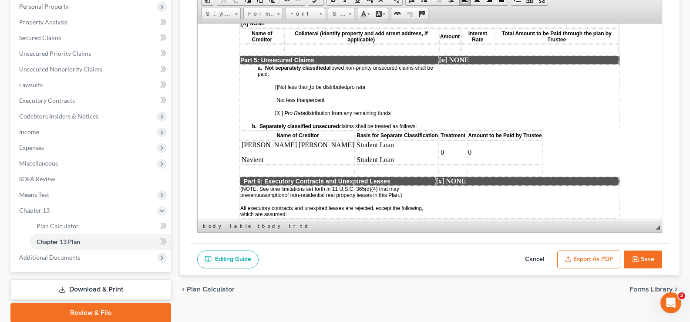
click at [440, 164] on td "0" at bounding box center [453, 152] width 27 height 24
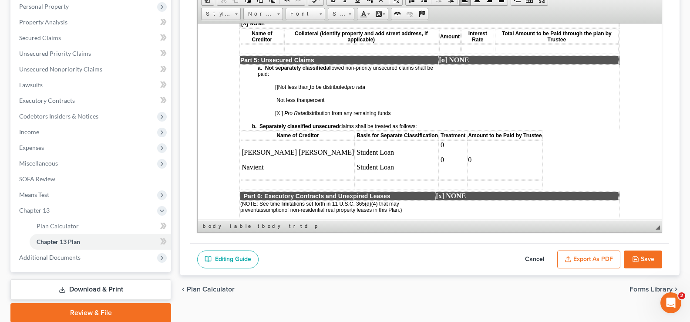
click at [467, 169] on td "0" at bounding box center [504, 159] width 75 height 39
click at [468, 163] on p at bounding box center [505, 159] width 74 height 8
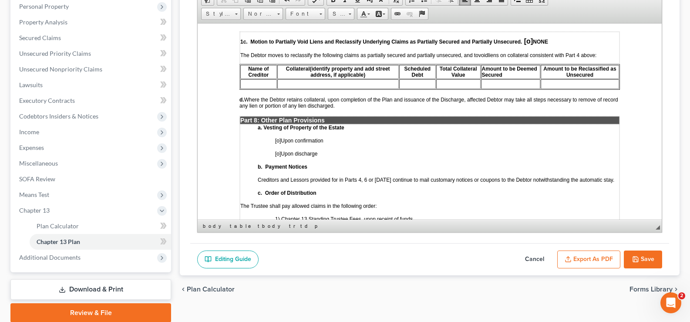
scroll to position [2057, 0]
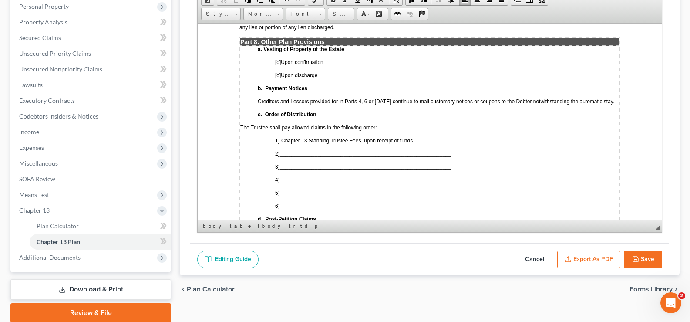
click at [290, 155] on span "2) ___________________________________________________________" at bounding box center [363, 152] width 176 height 7
click at [289, 169] on span "___________________________________________________________" at bounding box center [366, 166] width 172 height 6
click at [283, 182] on span "___________________________________________________________" at bounding box center [366, 179] width 172 height 6
click at [294, 196] on span "___________________________________________________________" at bounding box center [366, 192] width 172 height 6
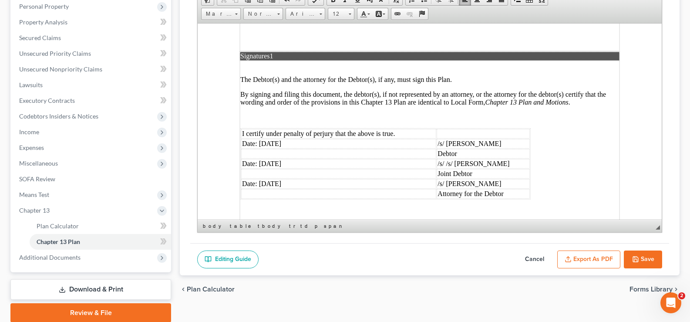
scroll to position [2511, 0]
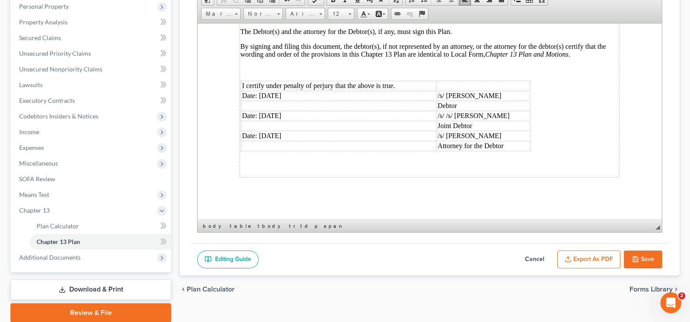
click at [640, 257] on button "Save" at bounding box center [643, 259] width 38 height 18
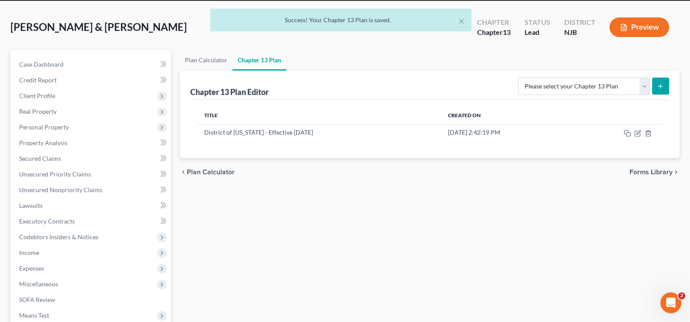
scroll to position [0, 0]
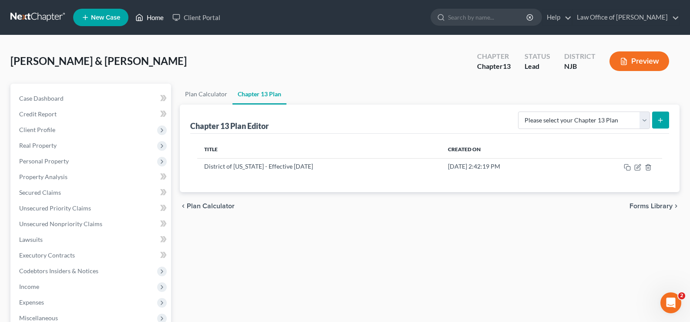
click at [150, 21] on link "Home" at bounding box center [149, 18] width 37 height 16
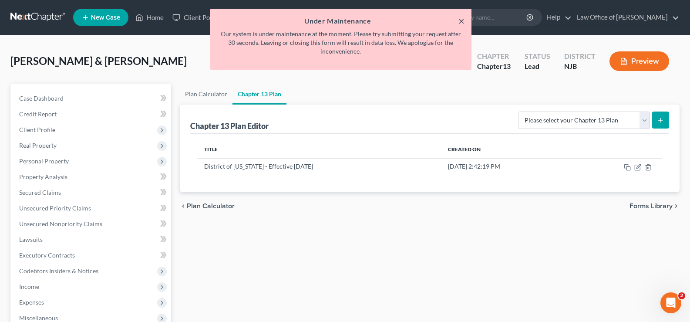
click at [460, 20] on button "×" at bounding box center [462, 21] width 6 height 10
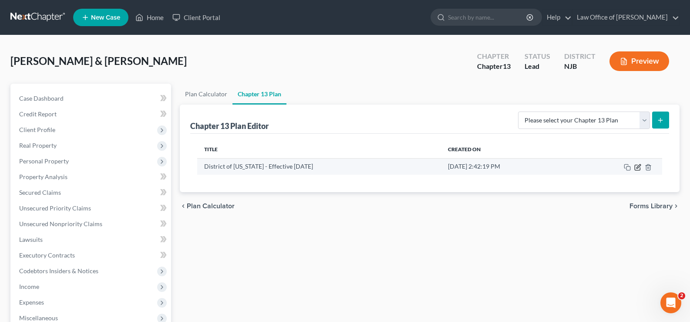
click at [639, 166] on icon "button" at bounding box center [638, 167] width 7 height 7
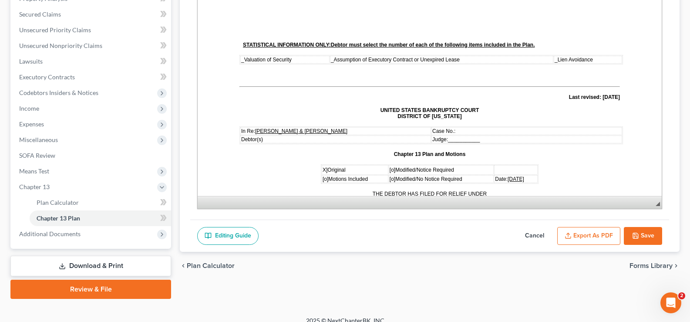
scroll to position [188, 0]
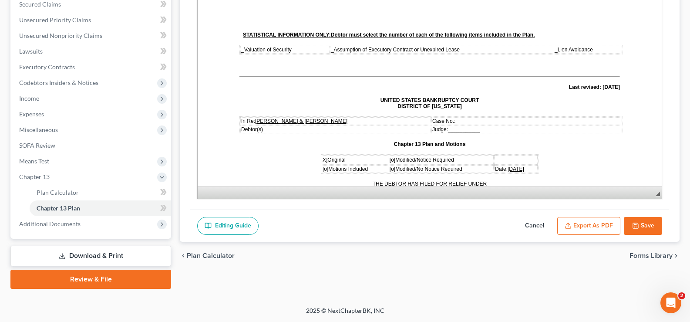
click at [636, 224] on polyline "button" at bounding box center [635, 223] width 2 height 1
click at [37, 96] on span "Income" at bounding box center [29, 98] width 20 height 7
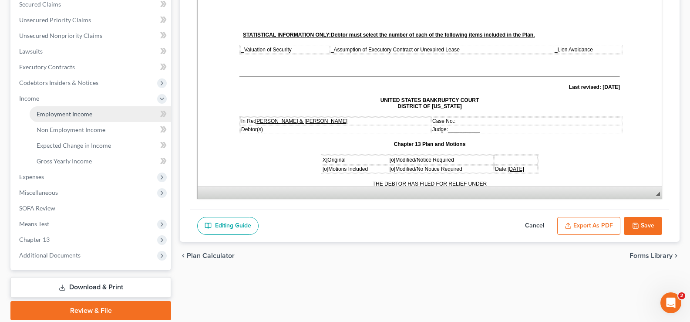
click at [72, 114] on span "Employment Income" at bounding box center [65, 113] width 56 height 7
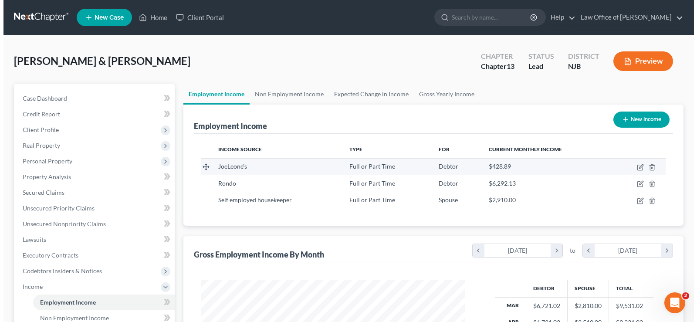
scroll to position [156, 281]
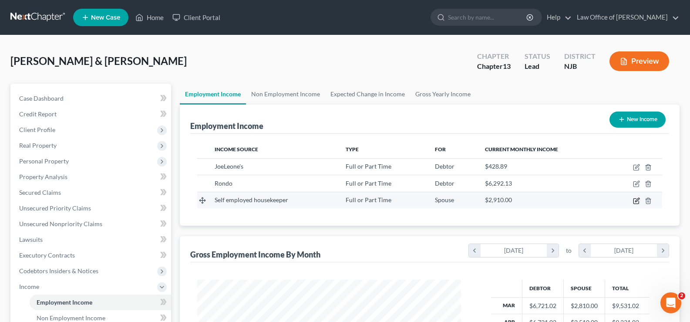
click at [636, 198] on icon "button" at bounding box center [636, 200] width 5 height 5
select select "0"
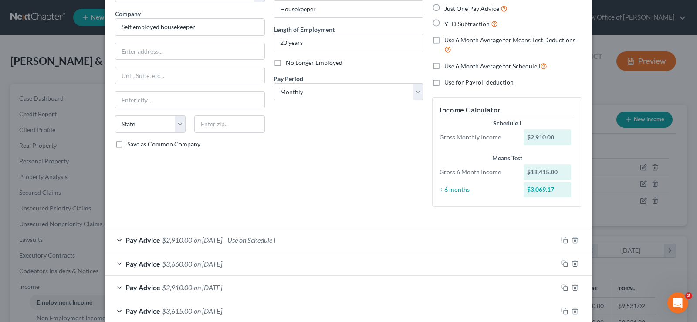
scroll to position [65, 0]
click at [571, 238] on icon "button" at bounding box center [574, 239] width 7 height 7
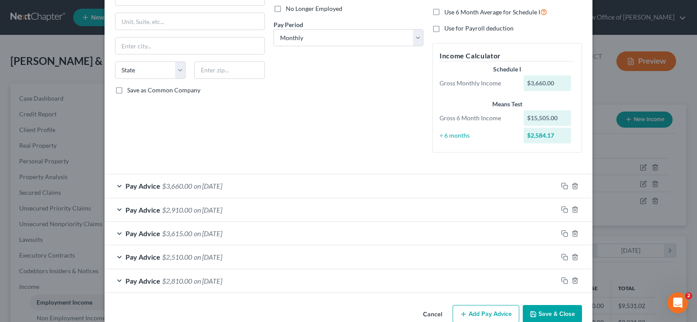
scroll to position [137, 0]
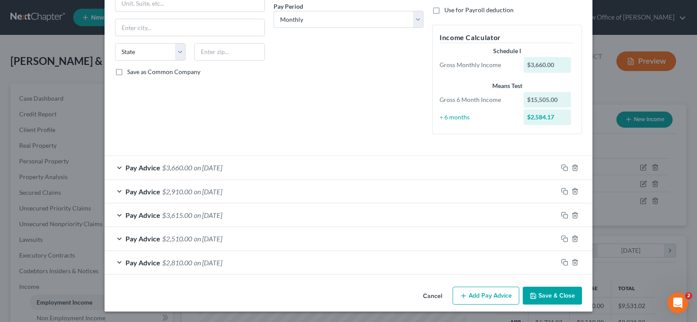
drag, startPoint x: 493, startPoint y: 296, endPoint x: 368, endPoint y: 230, distance: 142.2
click at [493, 296] on button "Add Pay Advice" at bounding box center [486, 296] width 67 height 18
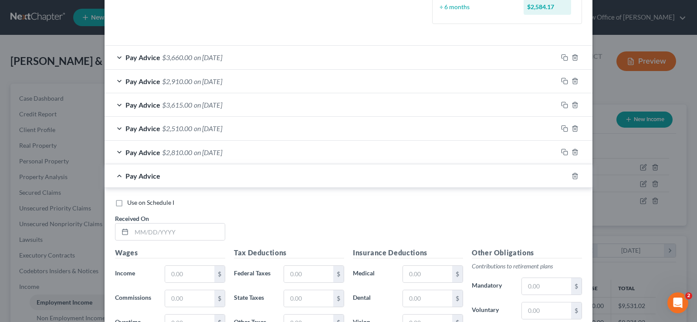
scroll to position [255, 0]
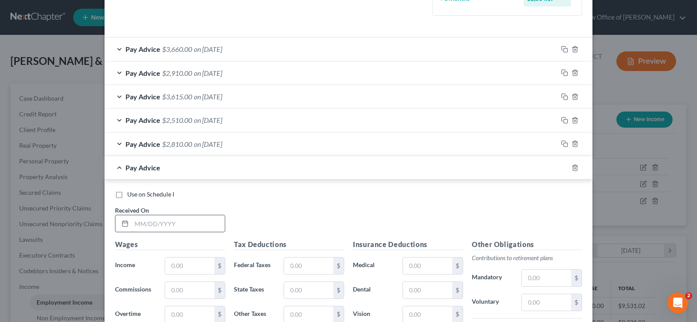
drag, startPoint x: 114, startPoint y: 194, endPoint x: 130, endPoint y: 223, distance: 33.1
click at [127, 194] on label "Use on Schedule I" at bounding box center [150, 194] width 47 height 9
click at [131, 194] on input "Use on Schedule I" at bounding box center [134, 193] width 6 height 6
checkbox input "true"
drag, startPoint x: 130, startPoint y: 223, endPoint x: 132, endPoint y: 219, distance: 4.5
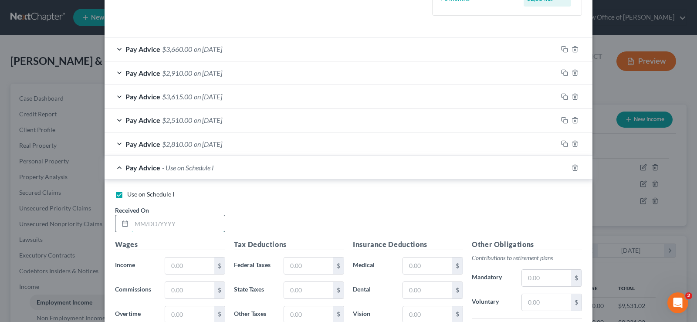
click at [132, 223] on input "text" at bounding box center [178, 223] width 93 height 17
type input "08/30/2025"
type input "3,600"
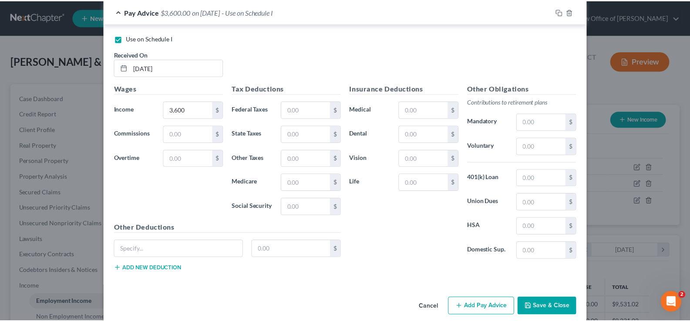
scroll to position [422, 0]
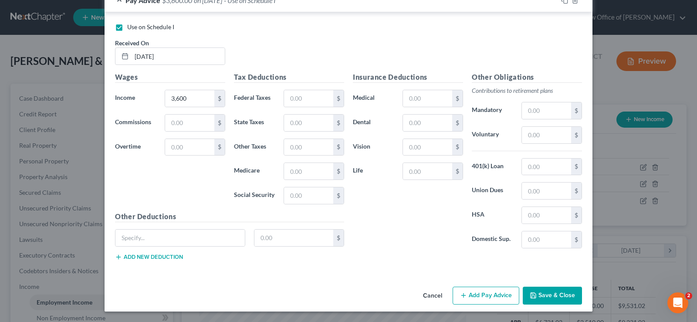
click at [545, 292] on button "Save & Close" at bounding box center [552, 296] width 59 height 18
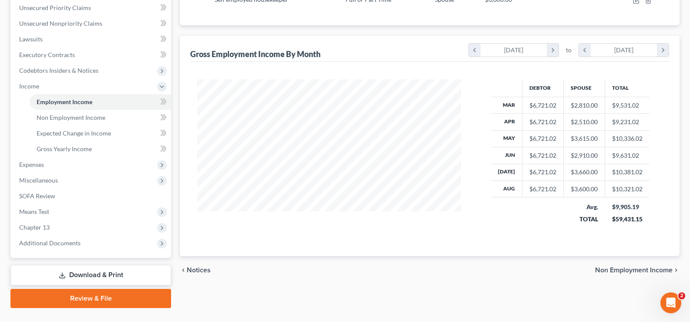
scroll to position [220, 0]
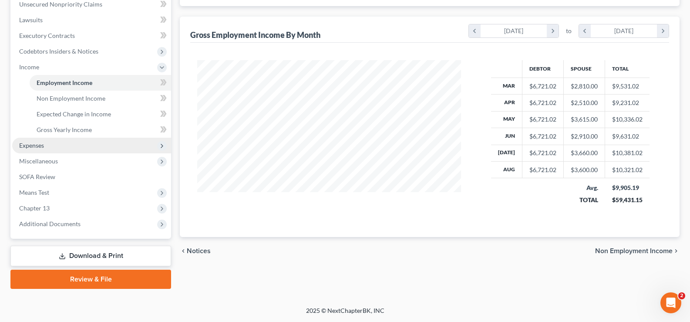
click at [38, 142] on span "Expenses" at bounding box center [31, 145] width 25 height 7
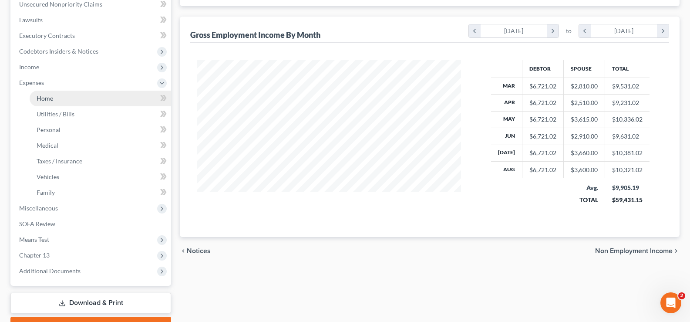
click at [47, 100] on span "Home" at bounding box center [45, 98] width 17 height 7
